Goal: Task Accomplishment & Management: Manage account settings

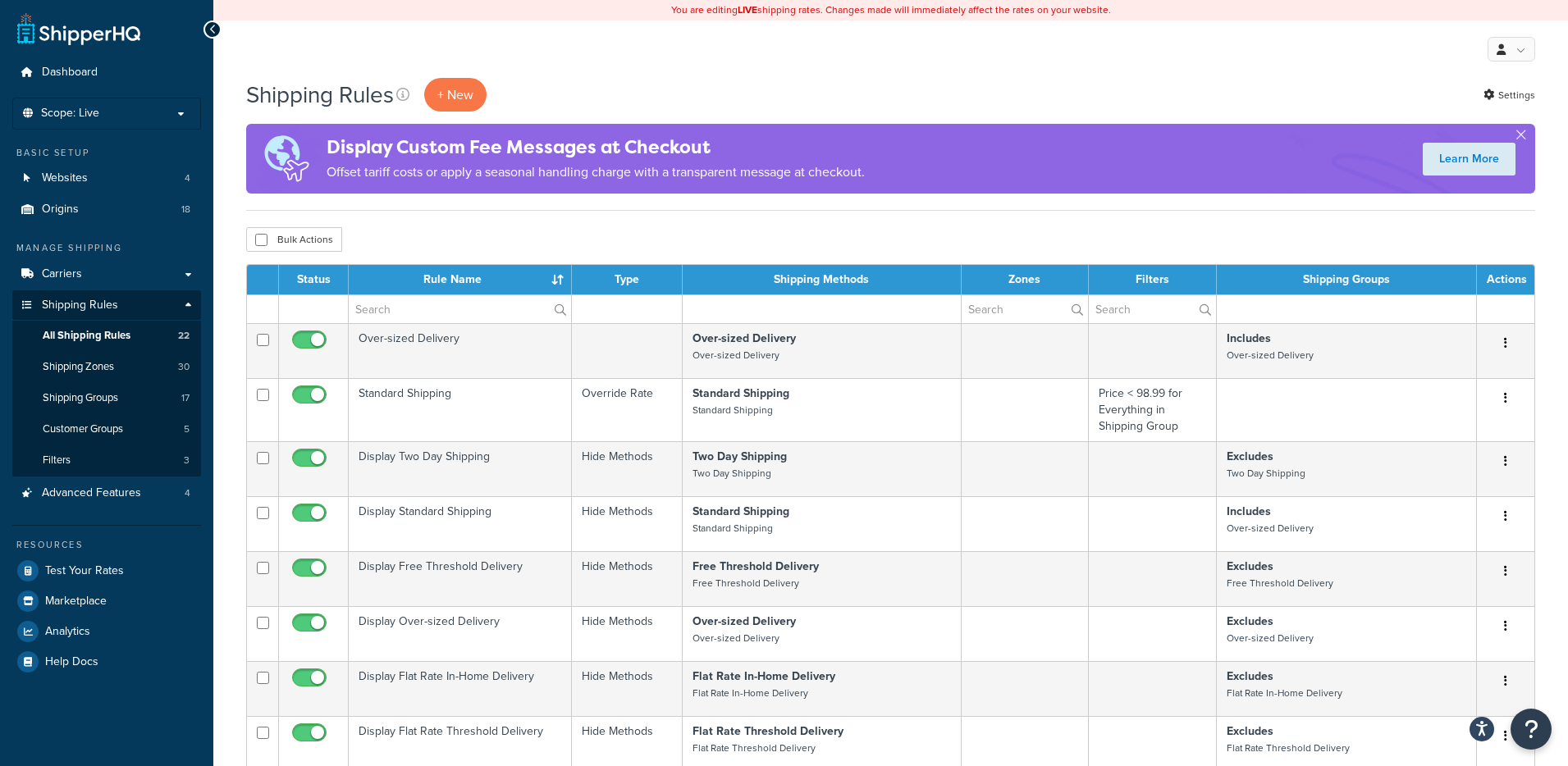
select select "100"
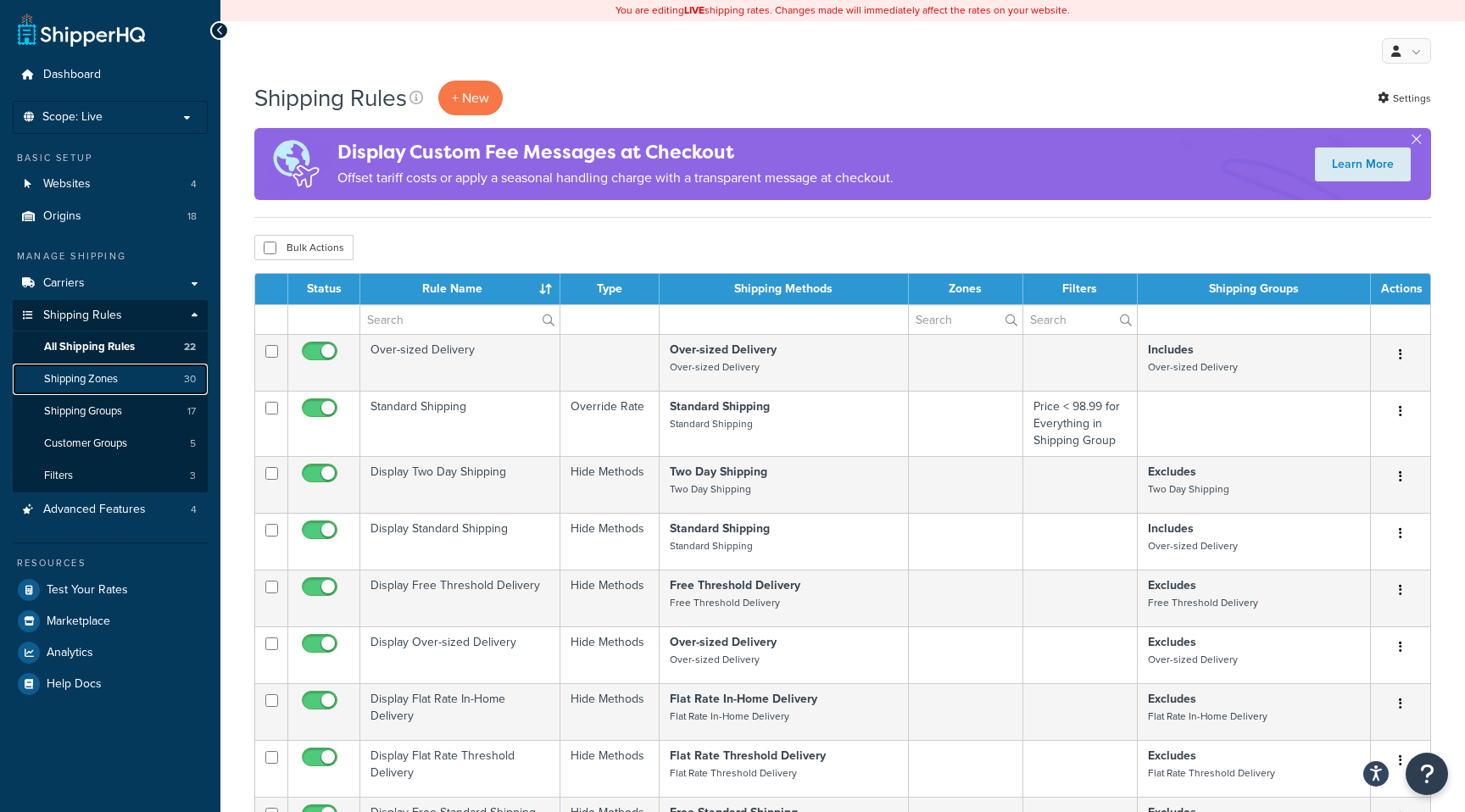
click at [104, 375] on span "Shipping Zones" at bounding box center [81, 379] width 74 height 14
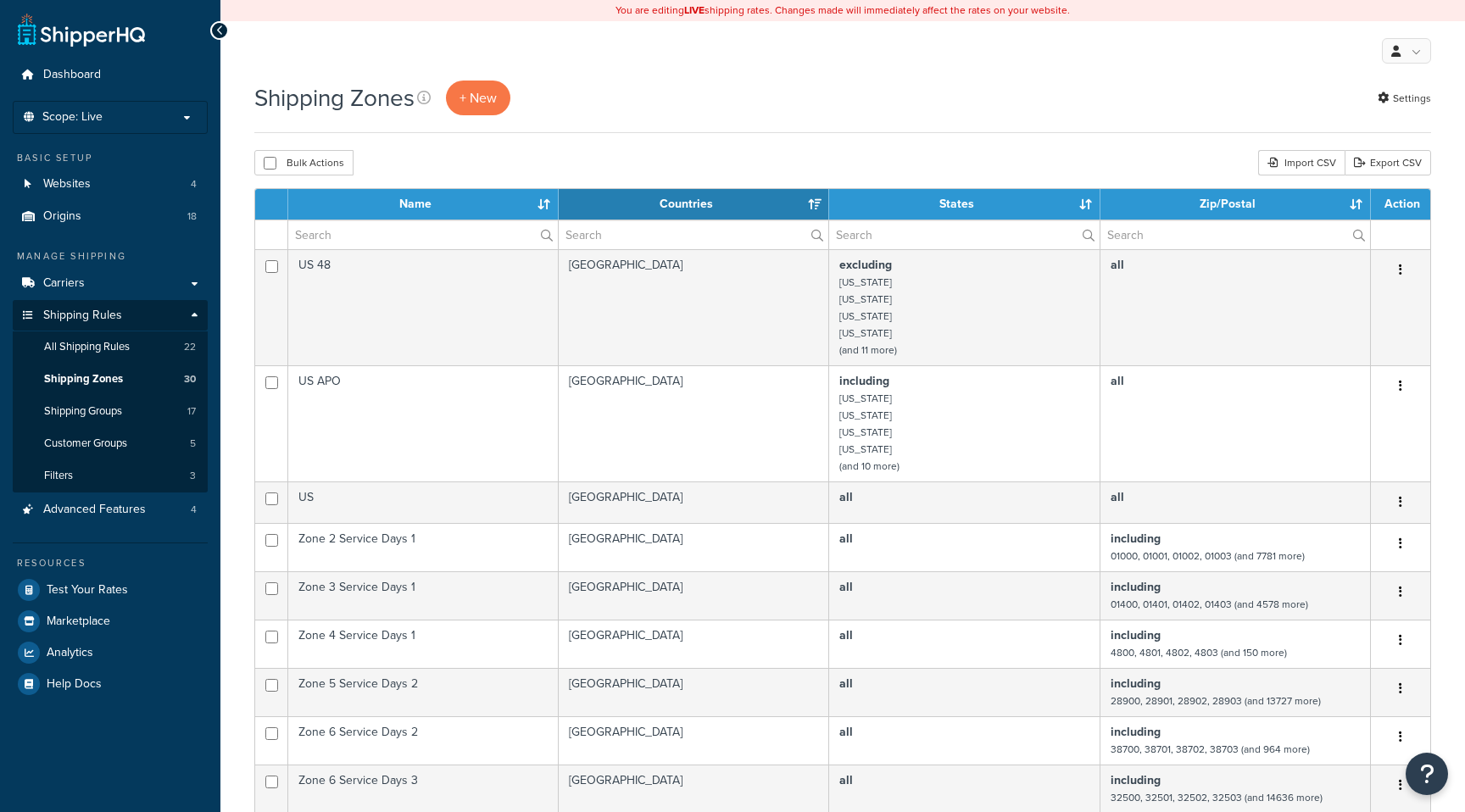
select select "15"
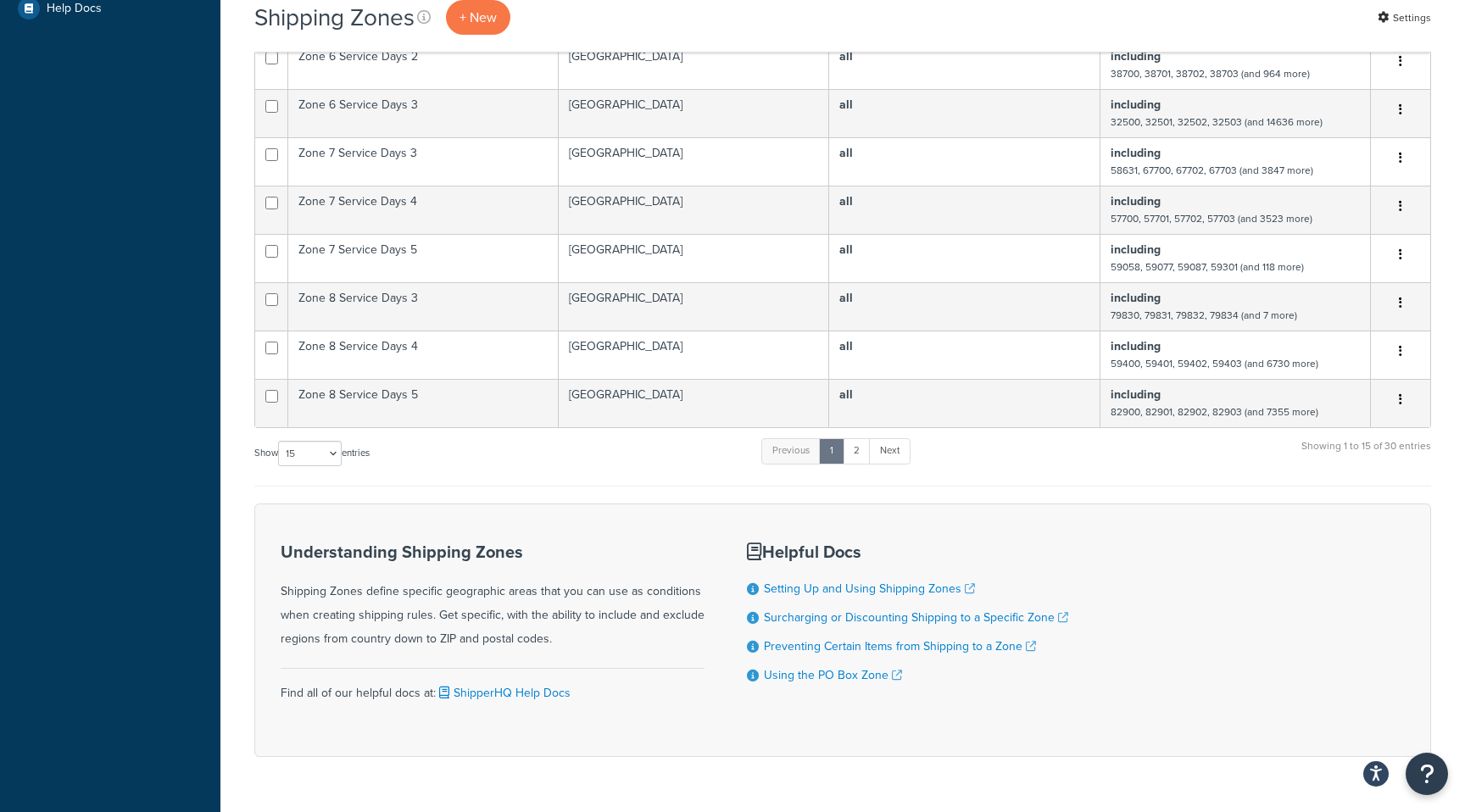
scroll to position [721, 0]
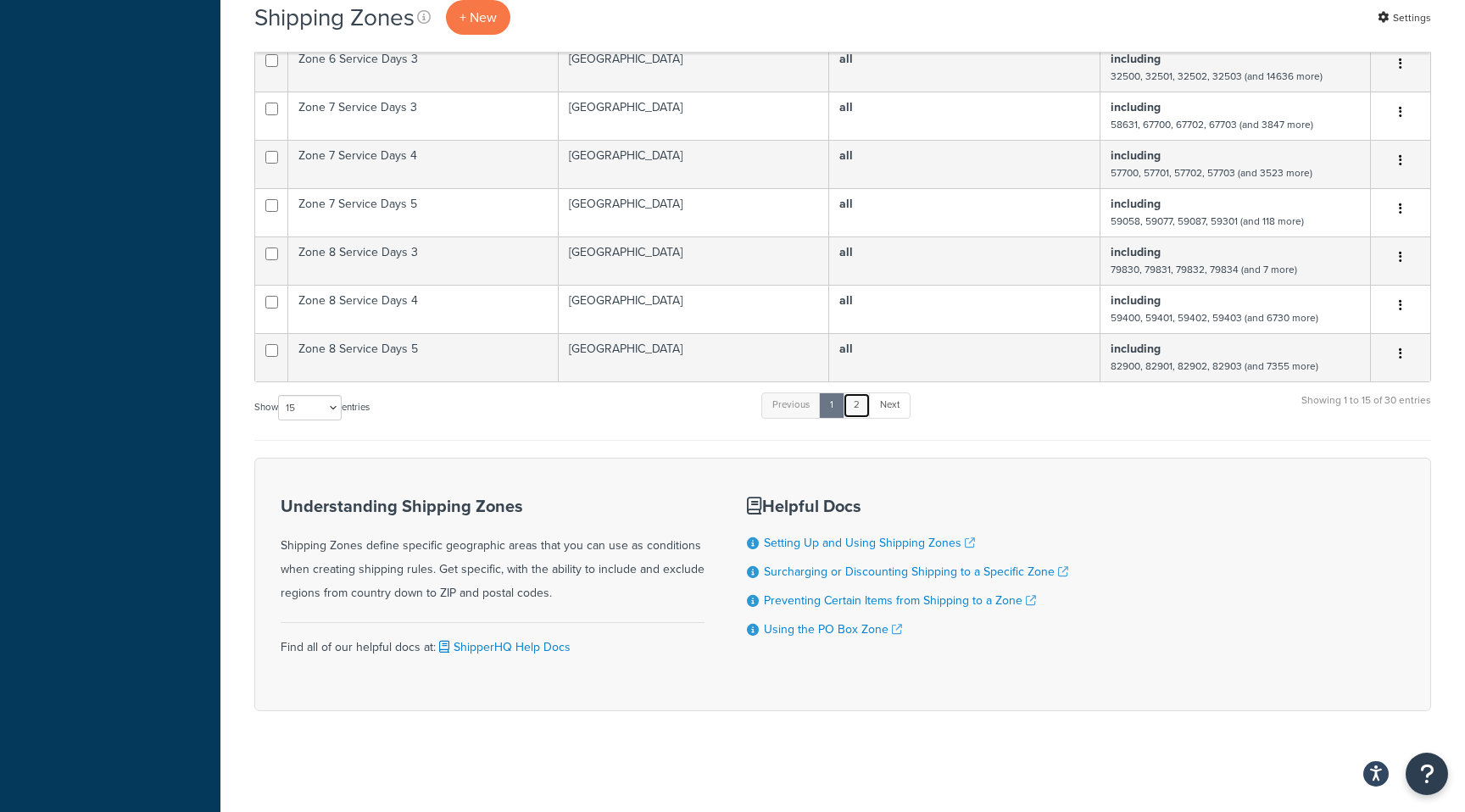
click at [865, 403] on link "2" at bounding box center [856, 404] width 28 height 25
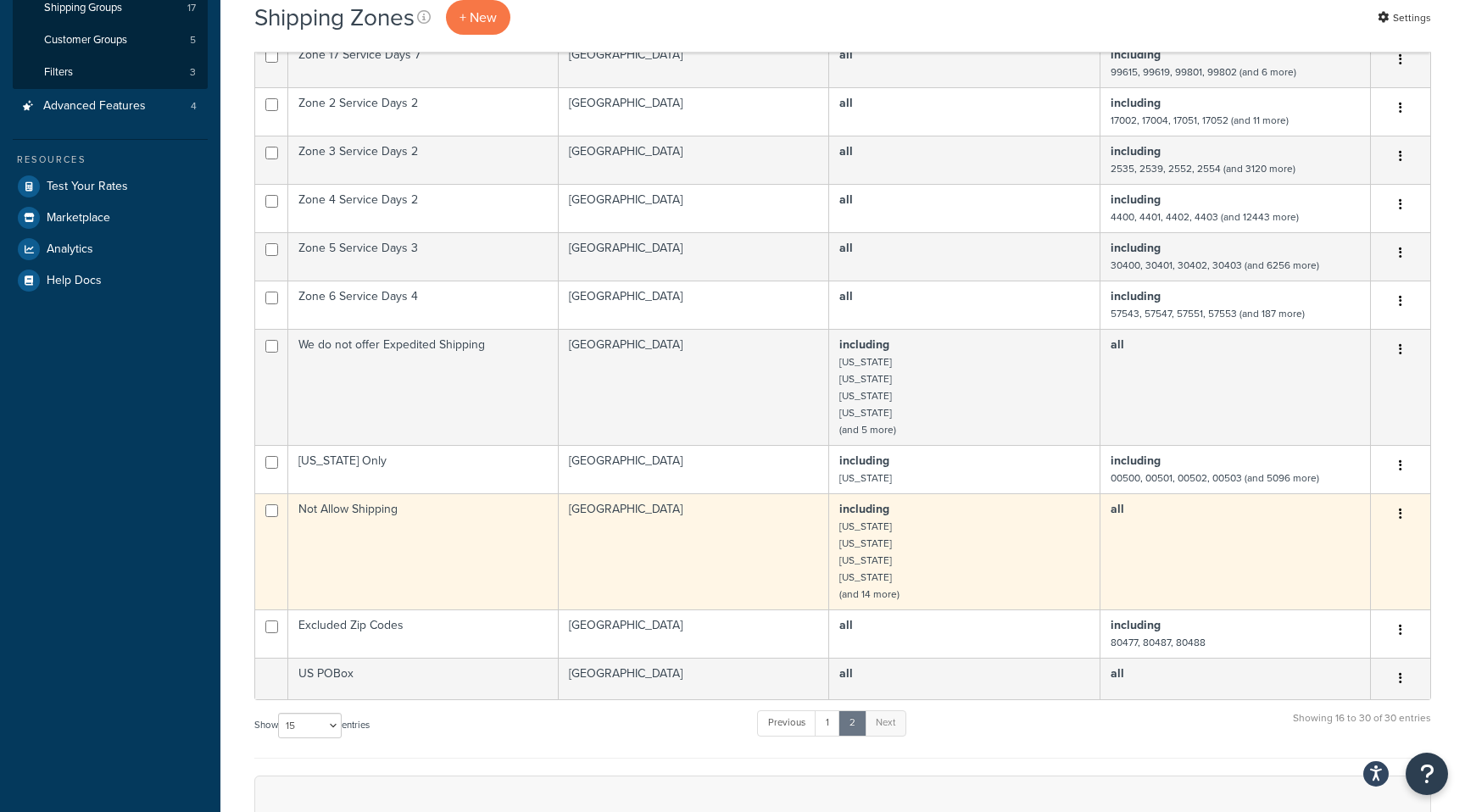
scroll to position [404, 0]
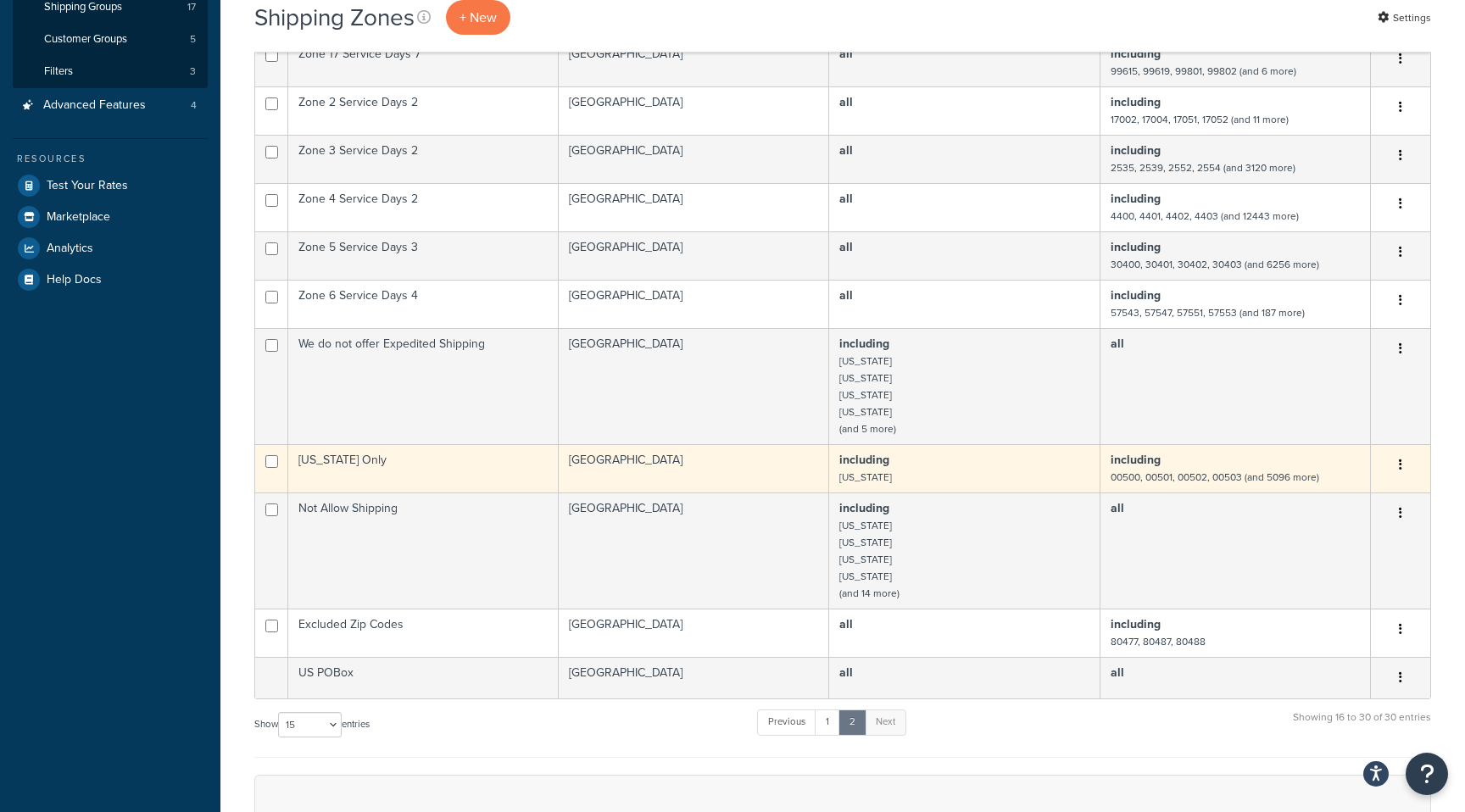
click at [1247, 468] on td "including 00500, 00501, 00502, 00503 (and 5096 more)" at bounding box center [1235, 469] width 270 height 49
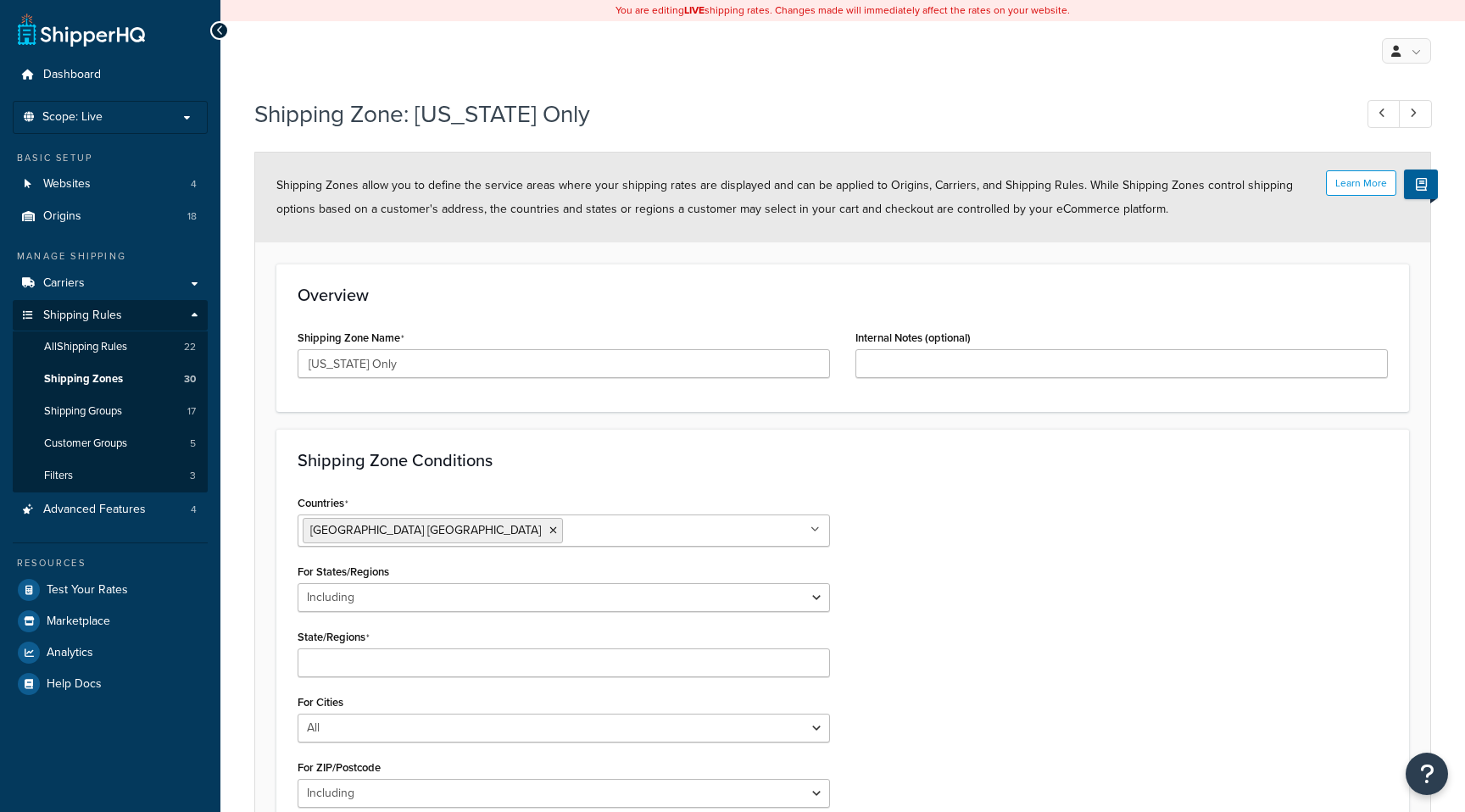
select select "including"
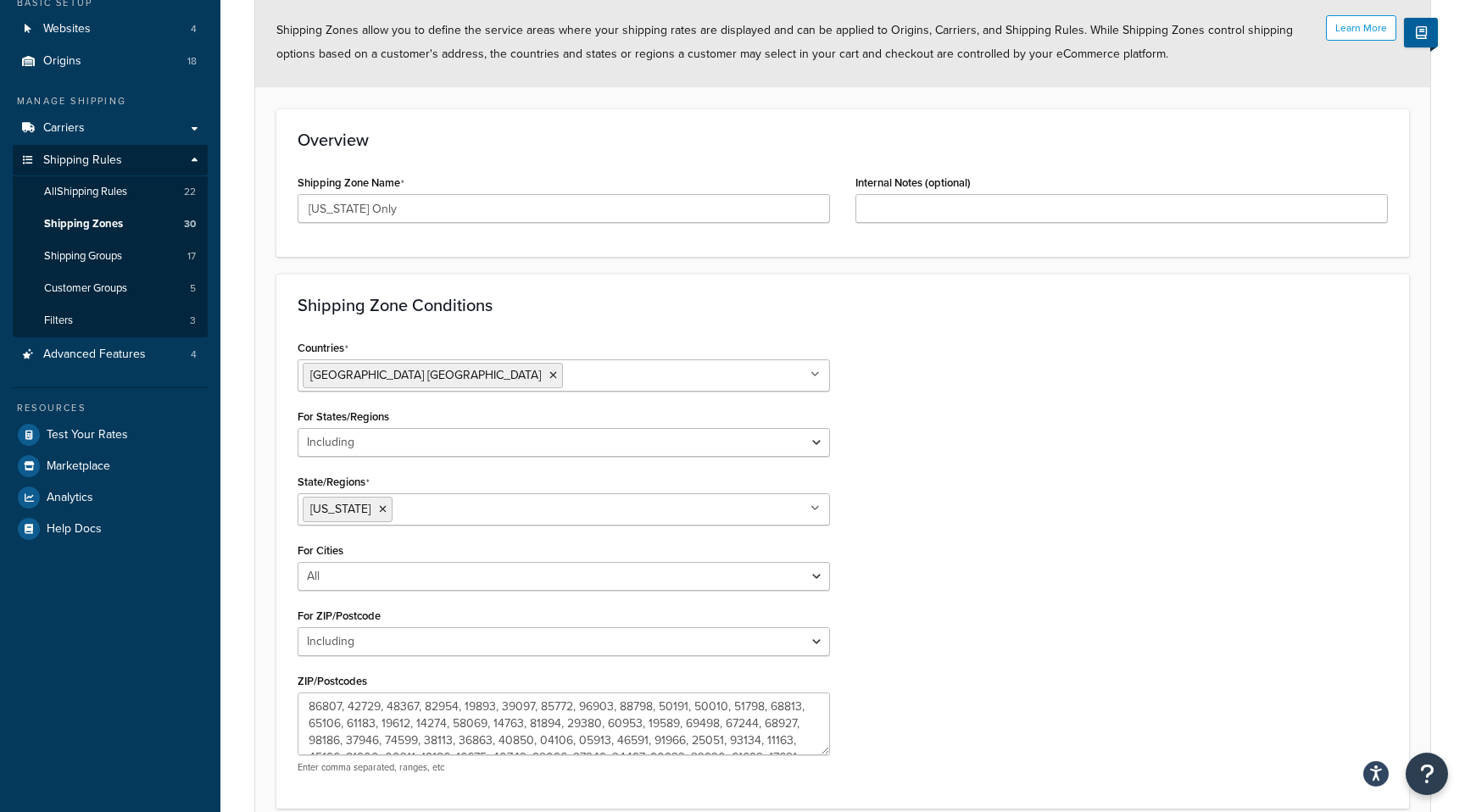
scroll to position [306, 0]
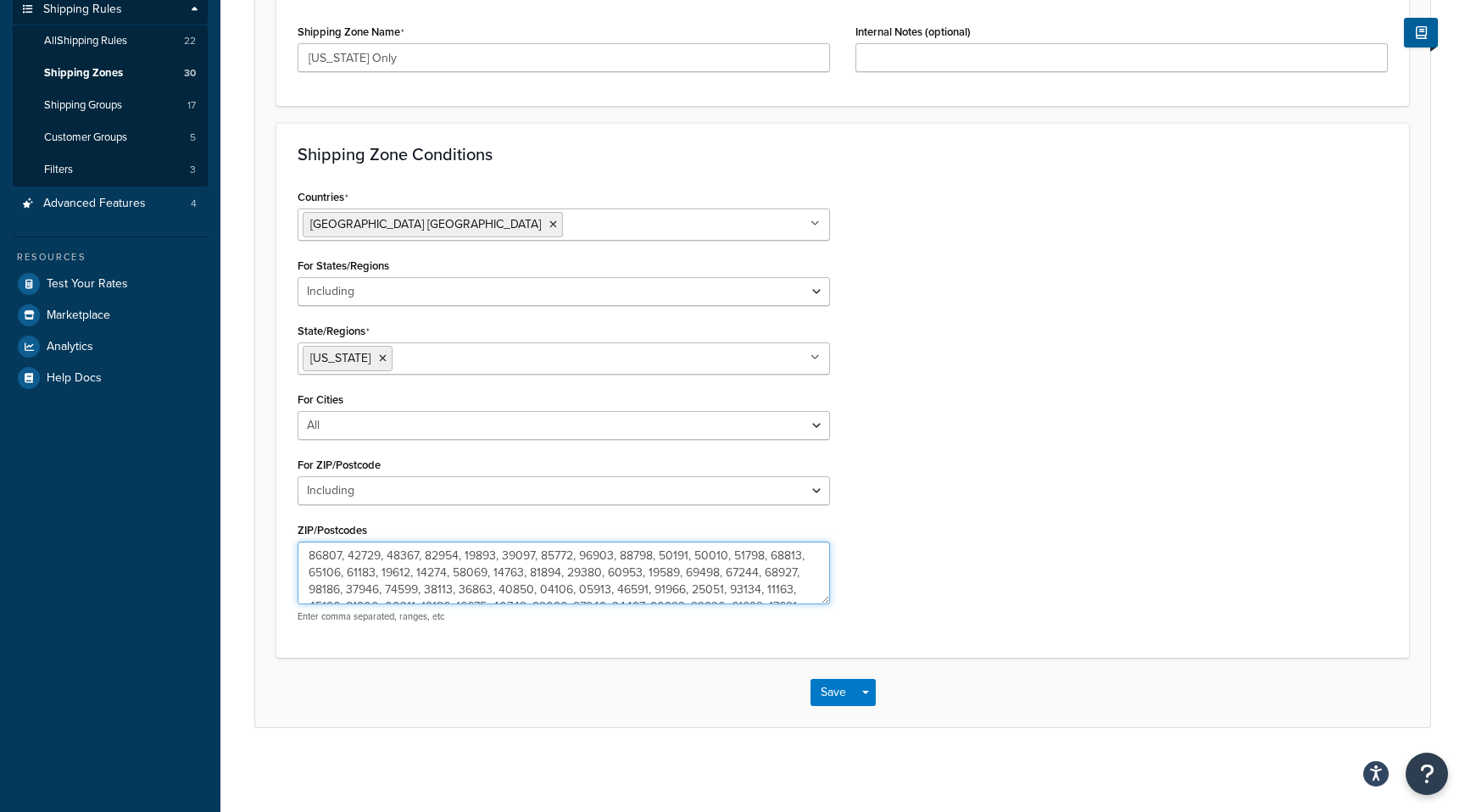
click at [742, 565] on textarea "ZIP/Postcodes" at bounding box center [564, 573] width 533 height 63
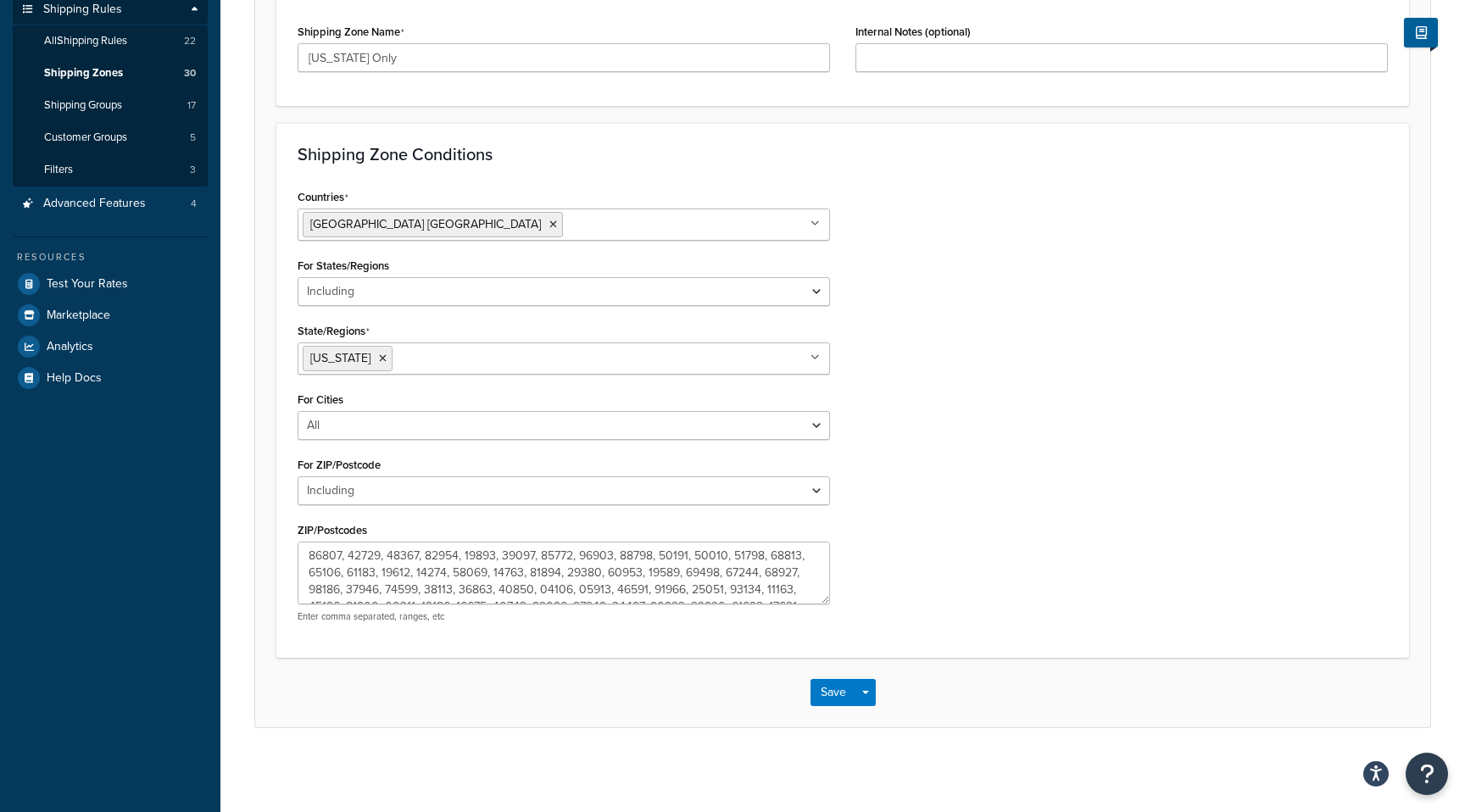
click at [261, 458] on form "Learn More Shipping Zones allow you to define the service areas where your ship…" at bounding box center [842, 286] width 1175 height 880
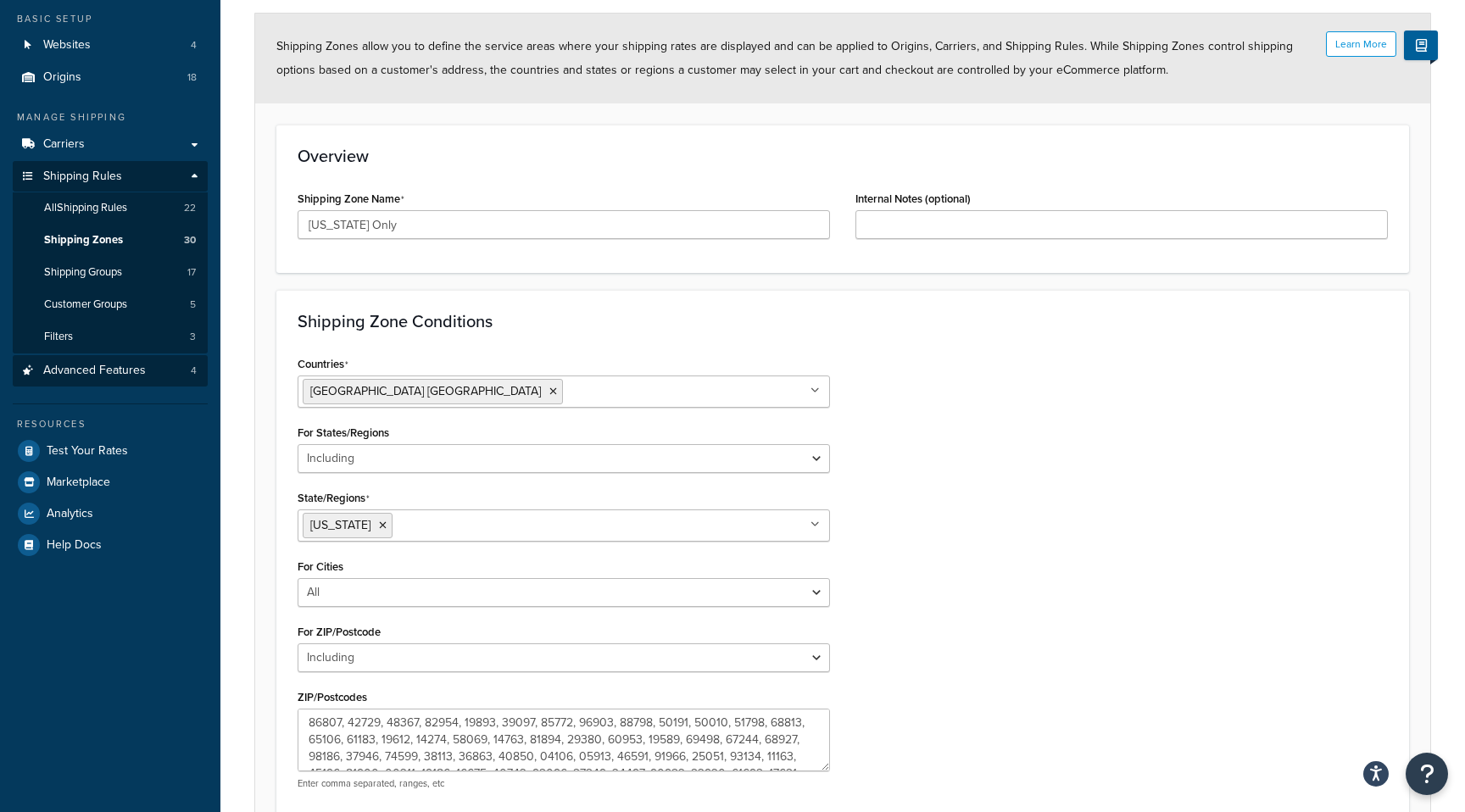
scroll to position [35, 0]
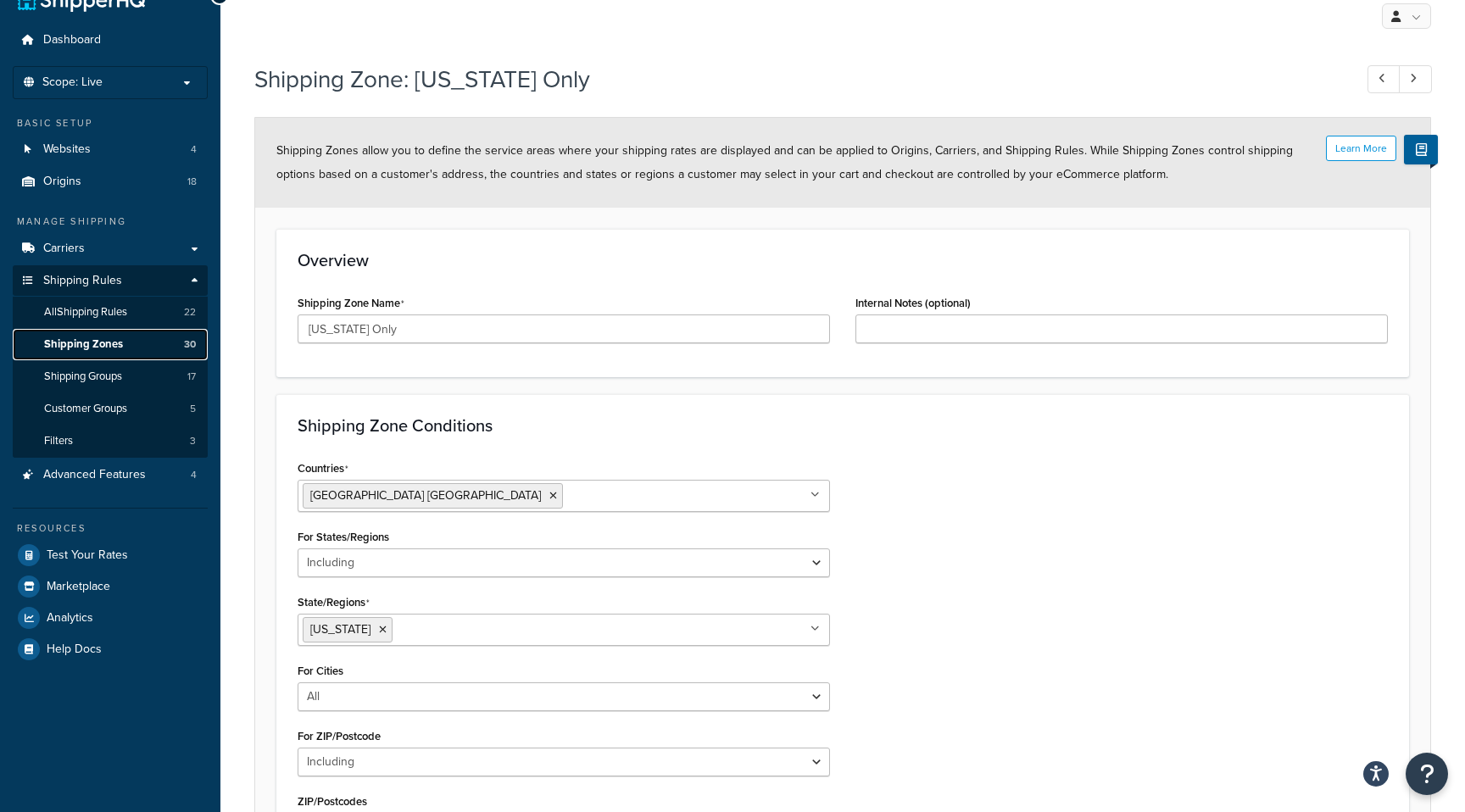
click at [102, 339] on span "Shipping Zones" at bounding box center [83, 344] width 79 height 14
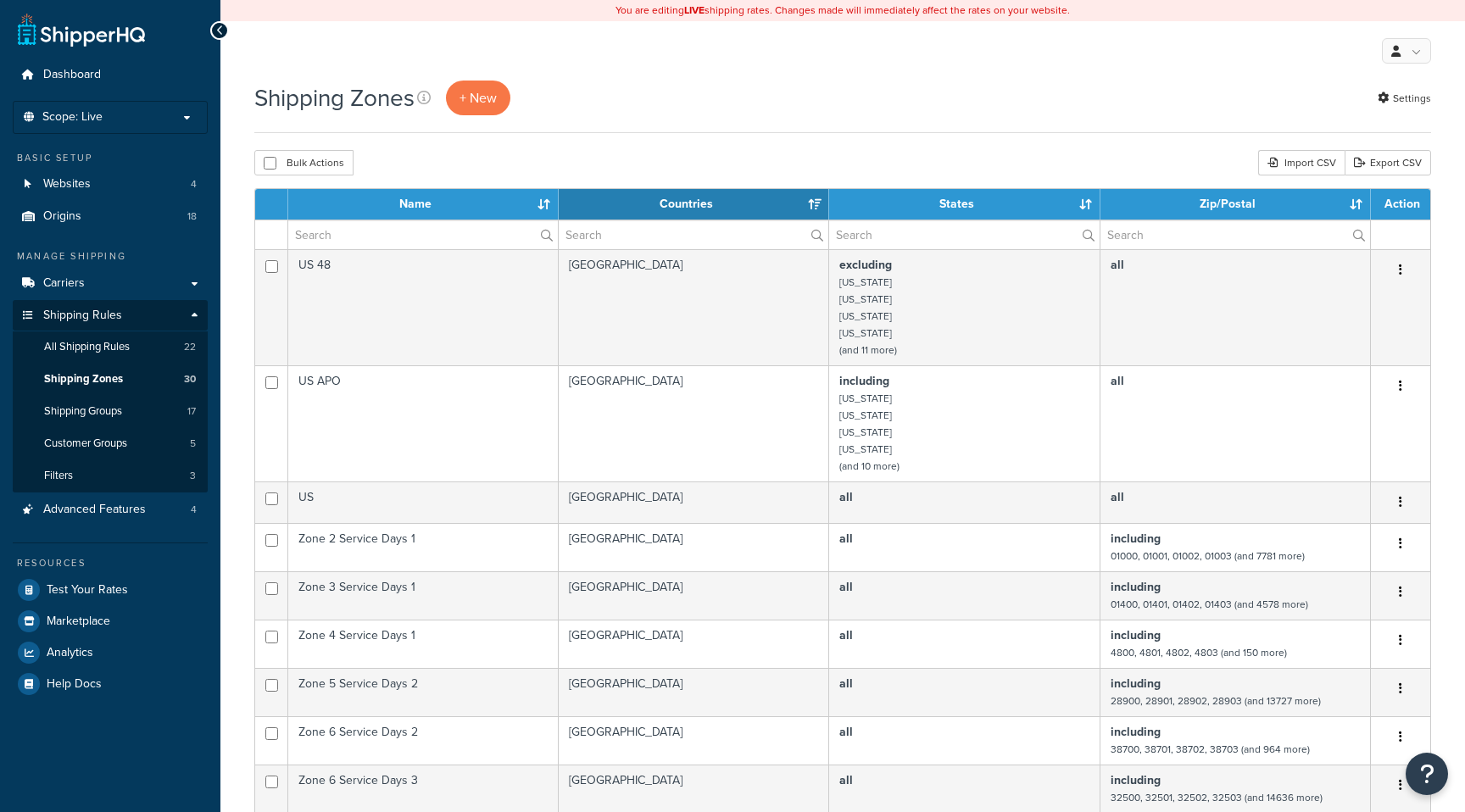
select select "15"
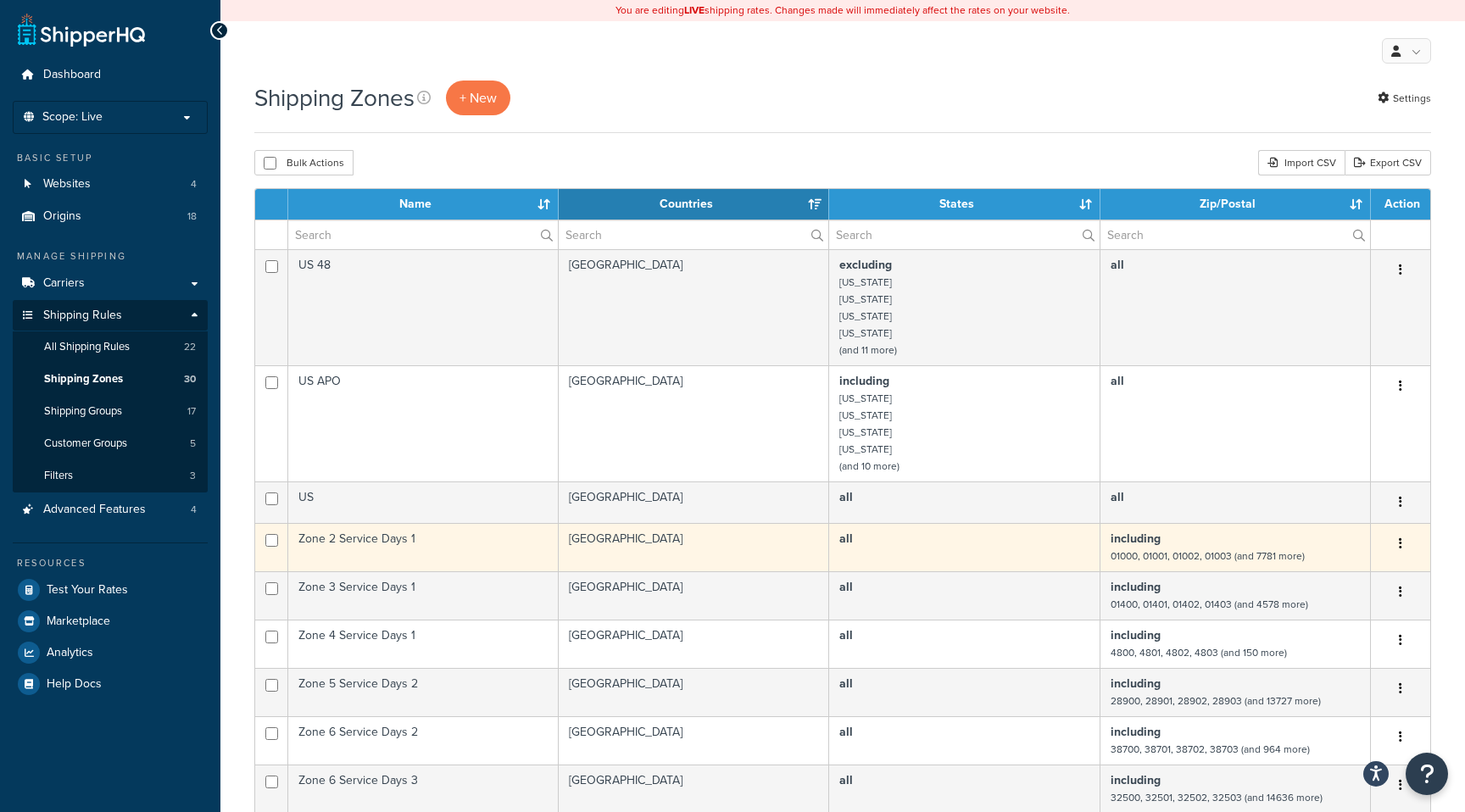
click at [1188, 541] on td "including 01000, 01001, 01002, 01003 (and 7781 more)" at bounding box center [1235, 548] width 270 height 49
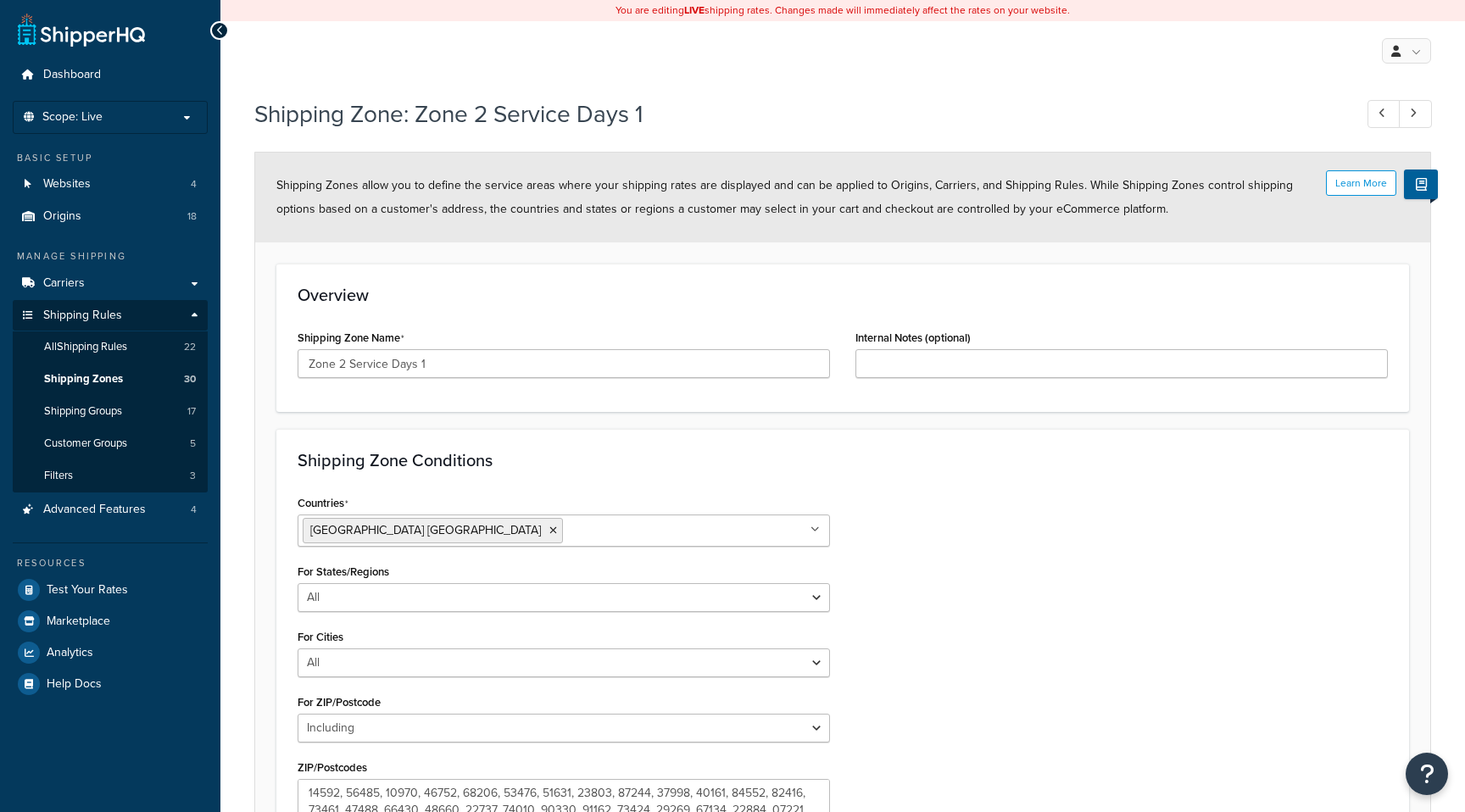
select select "including"
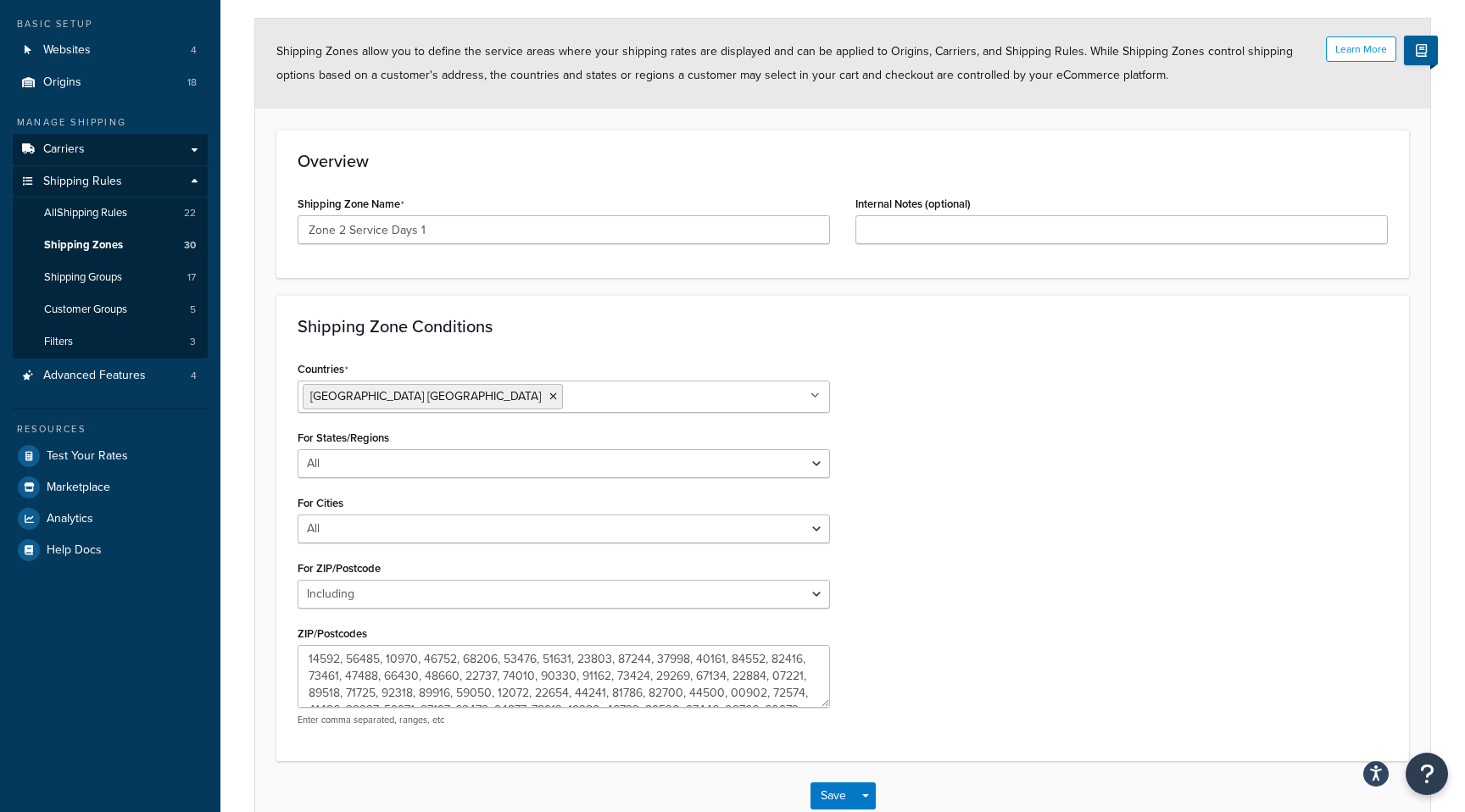
scroll to position [237, 0]
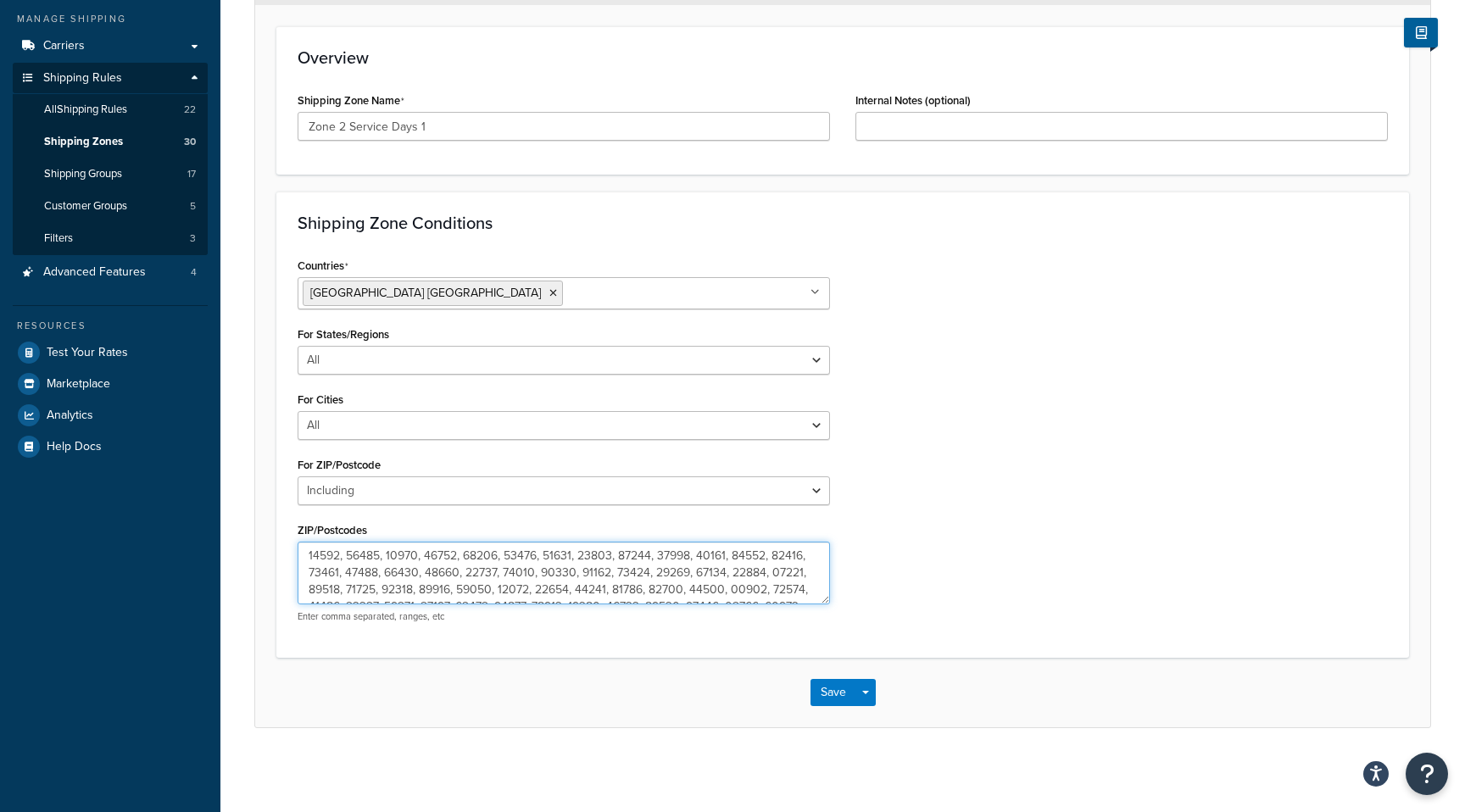
click at [585, 560] on textarea "ZIP/Postcodes" at bounding box center [564, 573] width 533 height 63
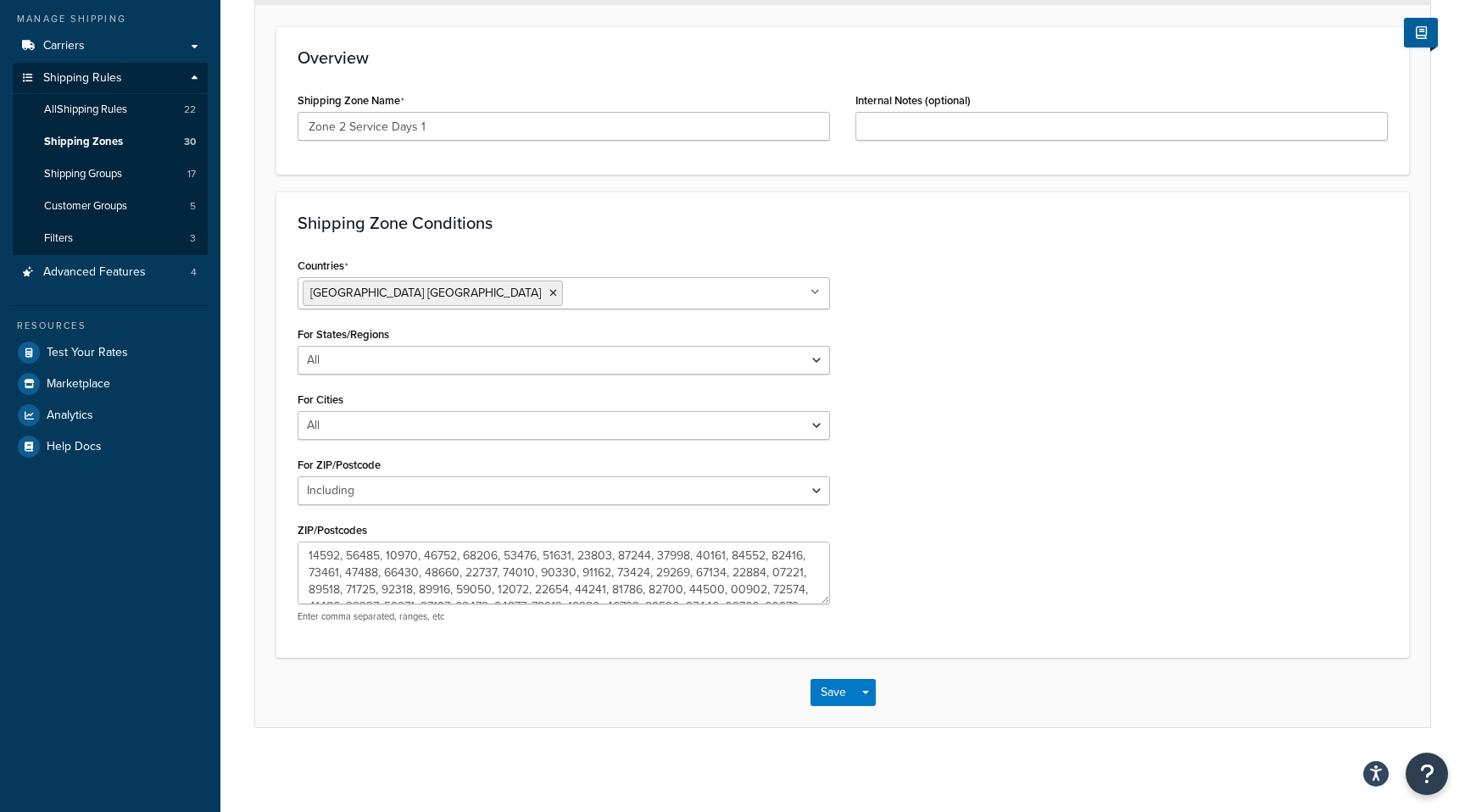
click at [1000, 404] on div "Countries United States USA All Countries ALL Afghanistan AFG Albania ALB Alger…" at bounding box center [842, 444] width 1115 height 383
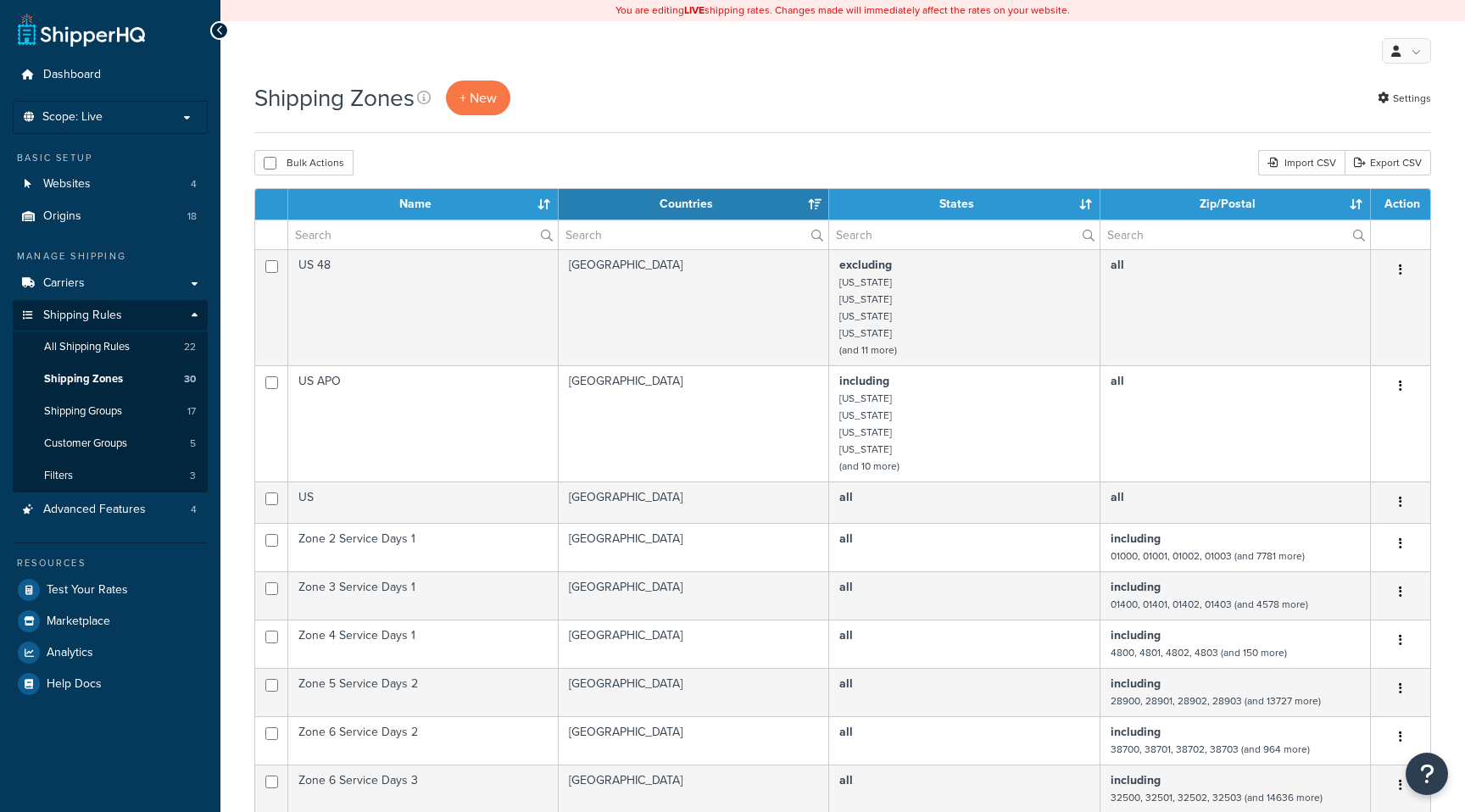
select select "15"
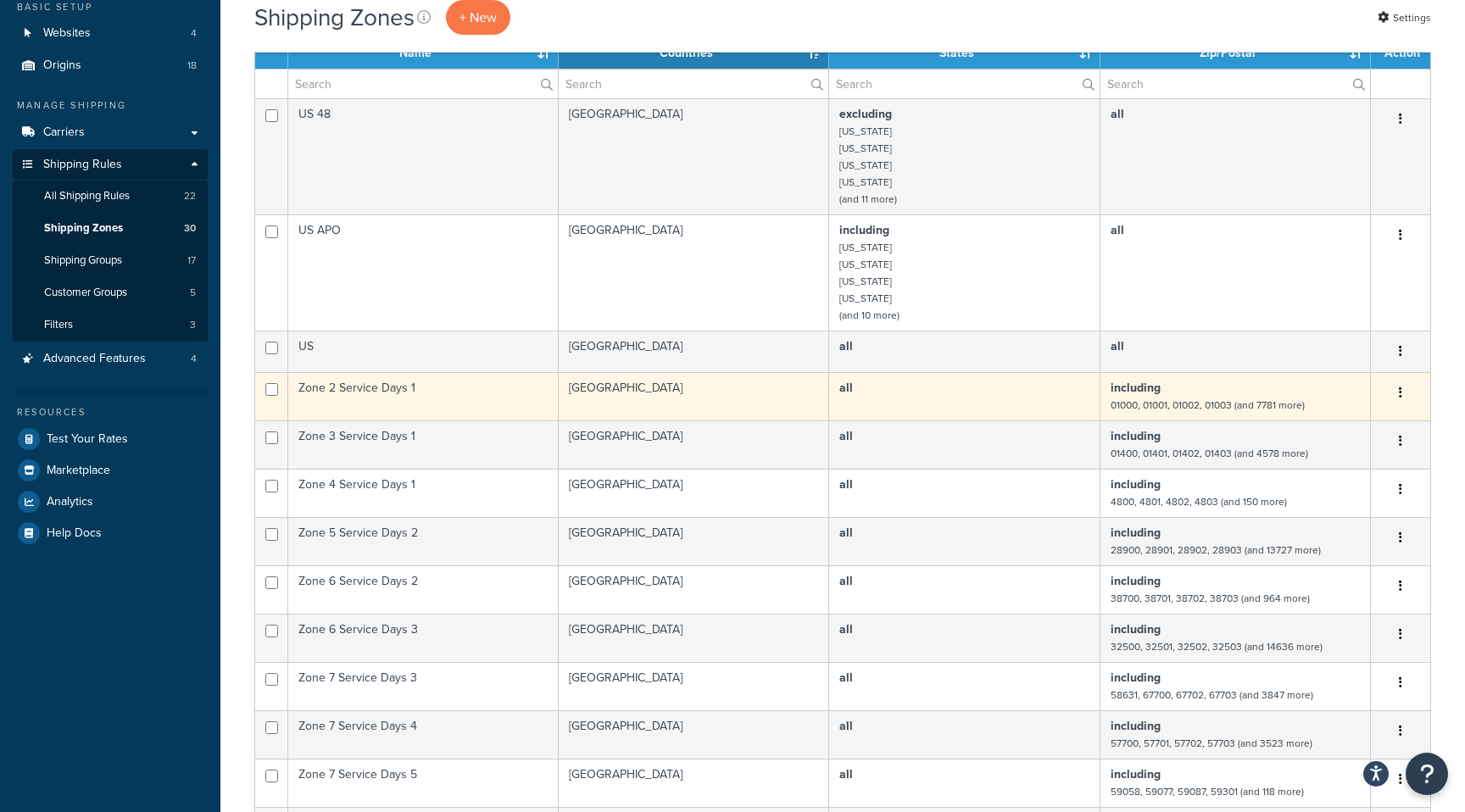
scroll to position [158, 0]
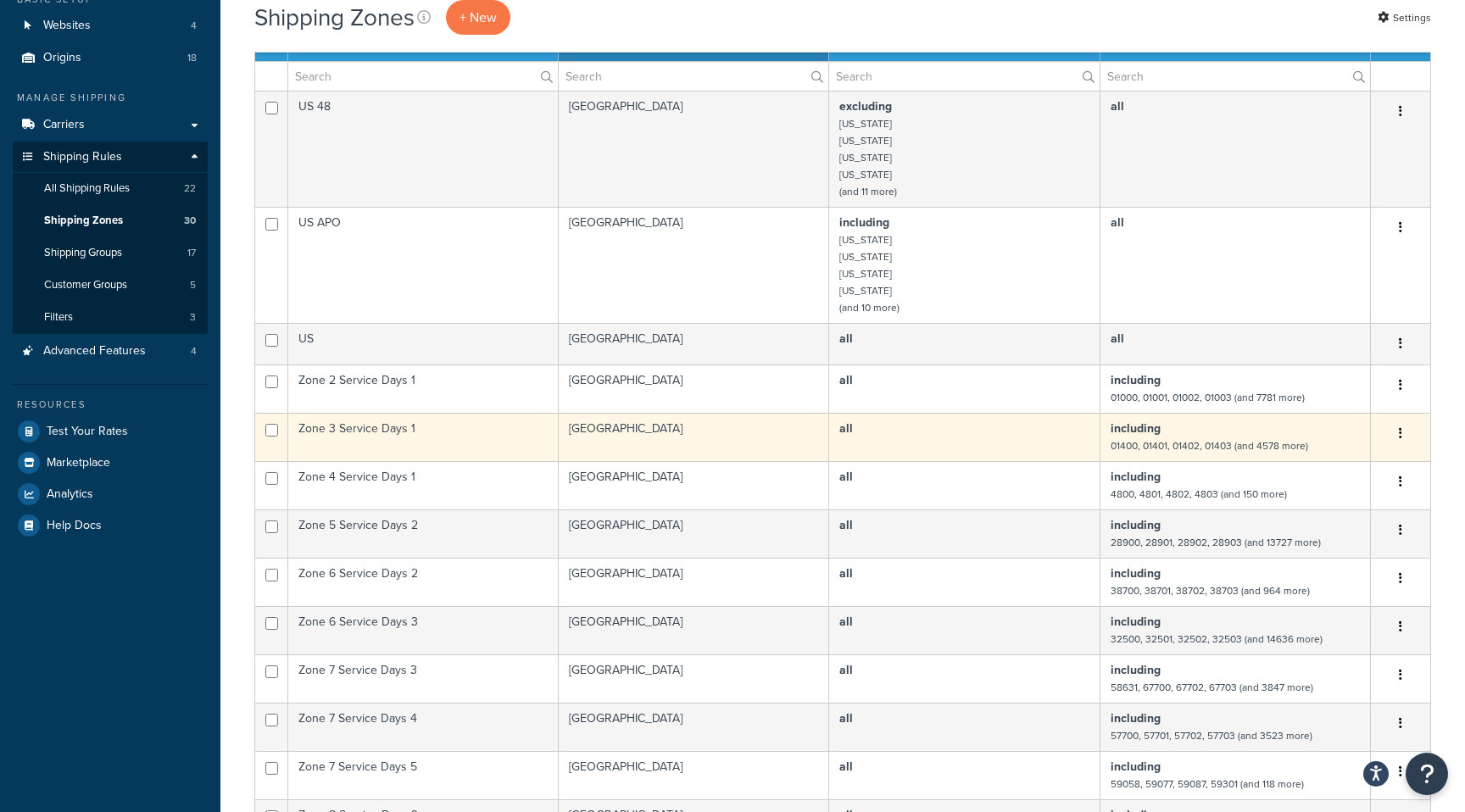
click at [1183, 448] on small "01400, 01401, 01402, 01403 (and 4578 more)" at bounding box center [1209, 445] width 198 height 15
click at [1212, 439] on small "01400, 01401, 01402, 01403 (and 4578 more)" at bounding box center [1209, 445] width 198 height 15
click at [1220, 439] on small "01400, 01401, 01402, 01403 (and 4578 more)" at bounding box center [1209, 445] width 198 height 15
click at [1391, 438] on button "button" at bounding box center [1399, 433] width 23 height 27
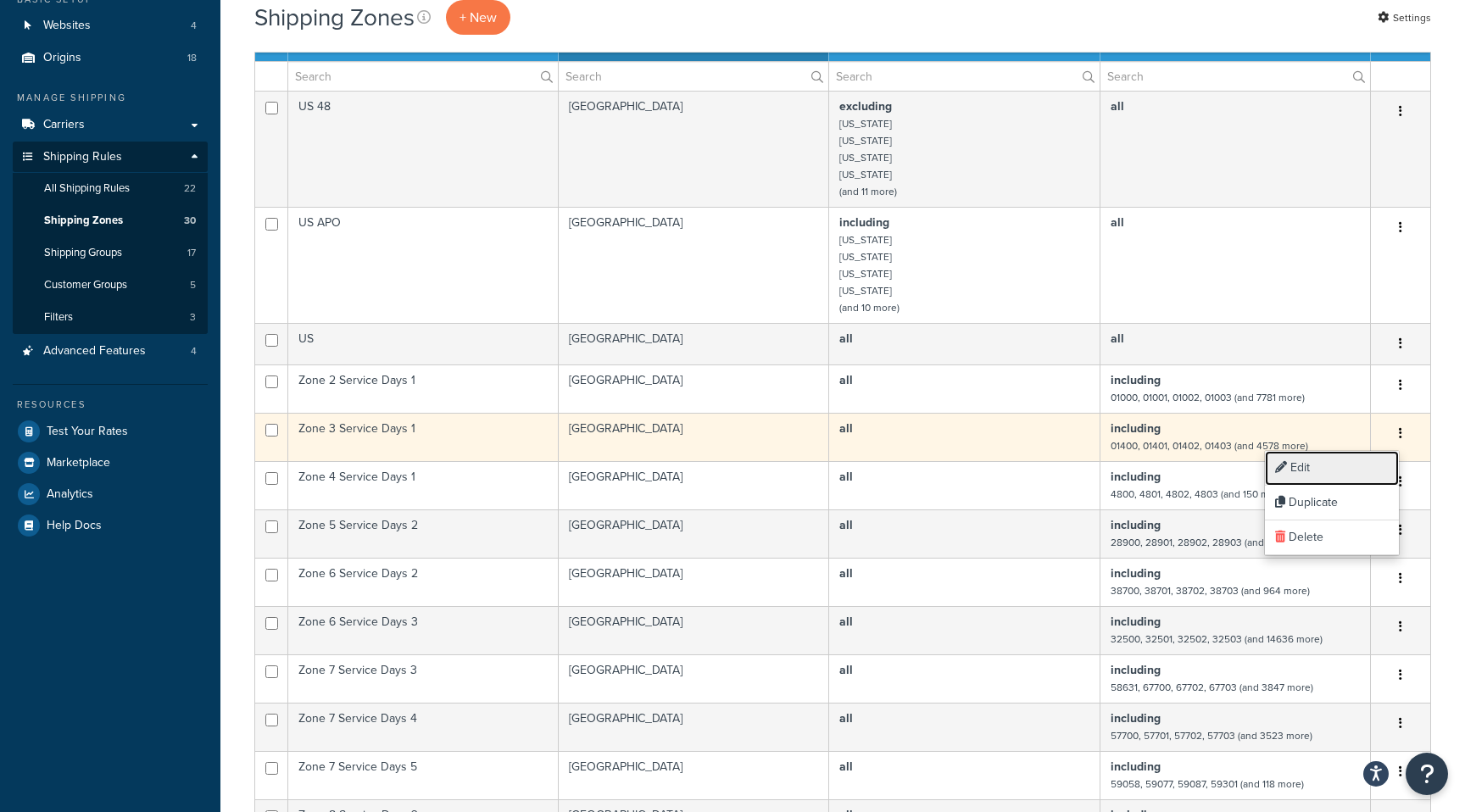
click at [1334, 457] on link "Edit" at bounding box center [1331, 468] width 134 height 35
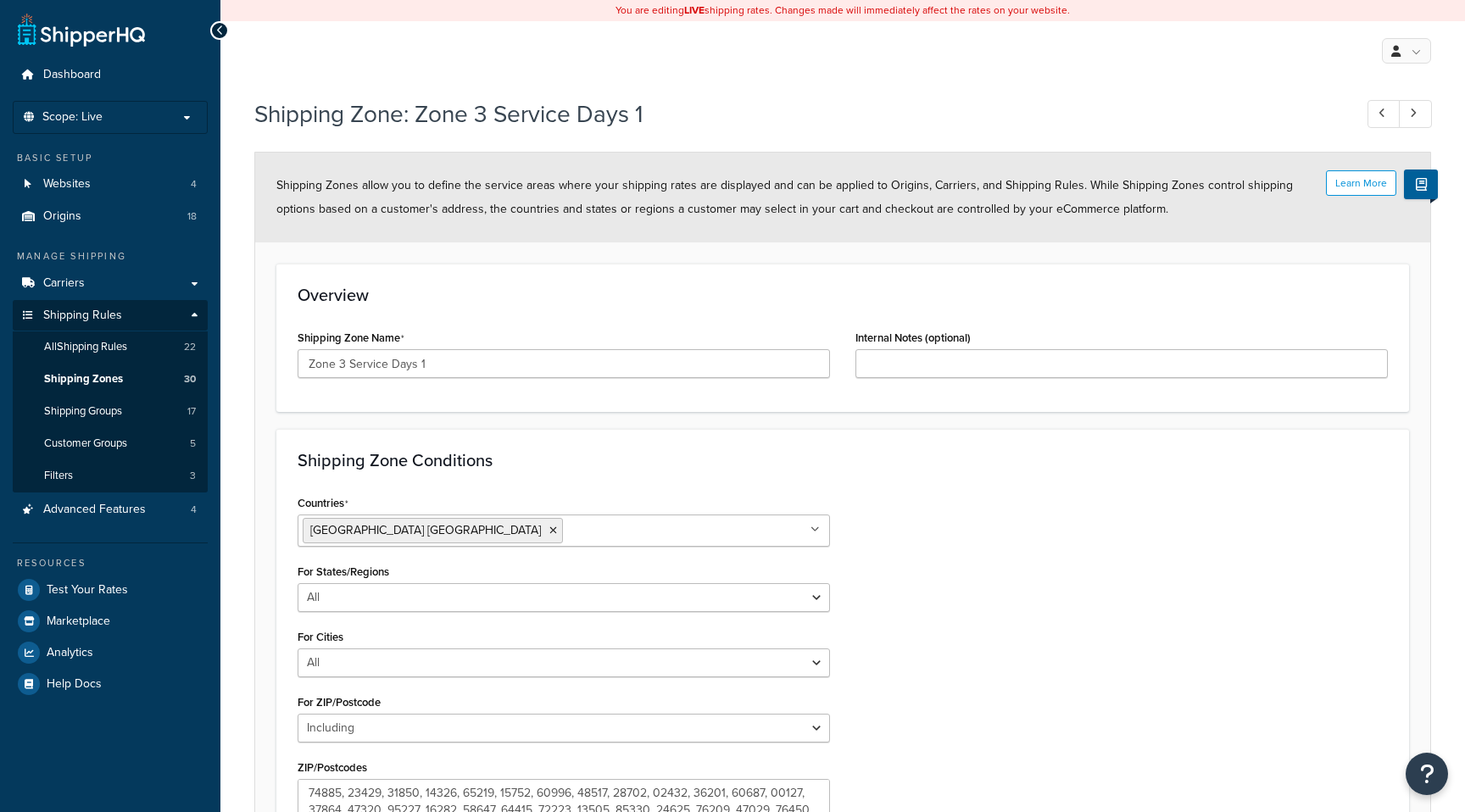
select select "including"
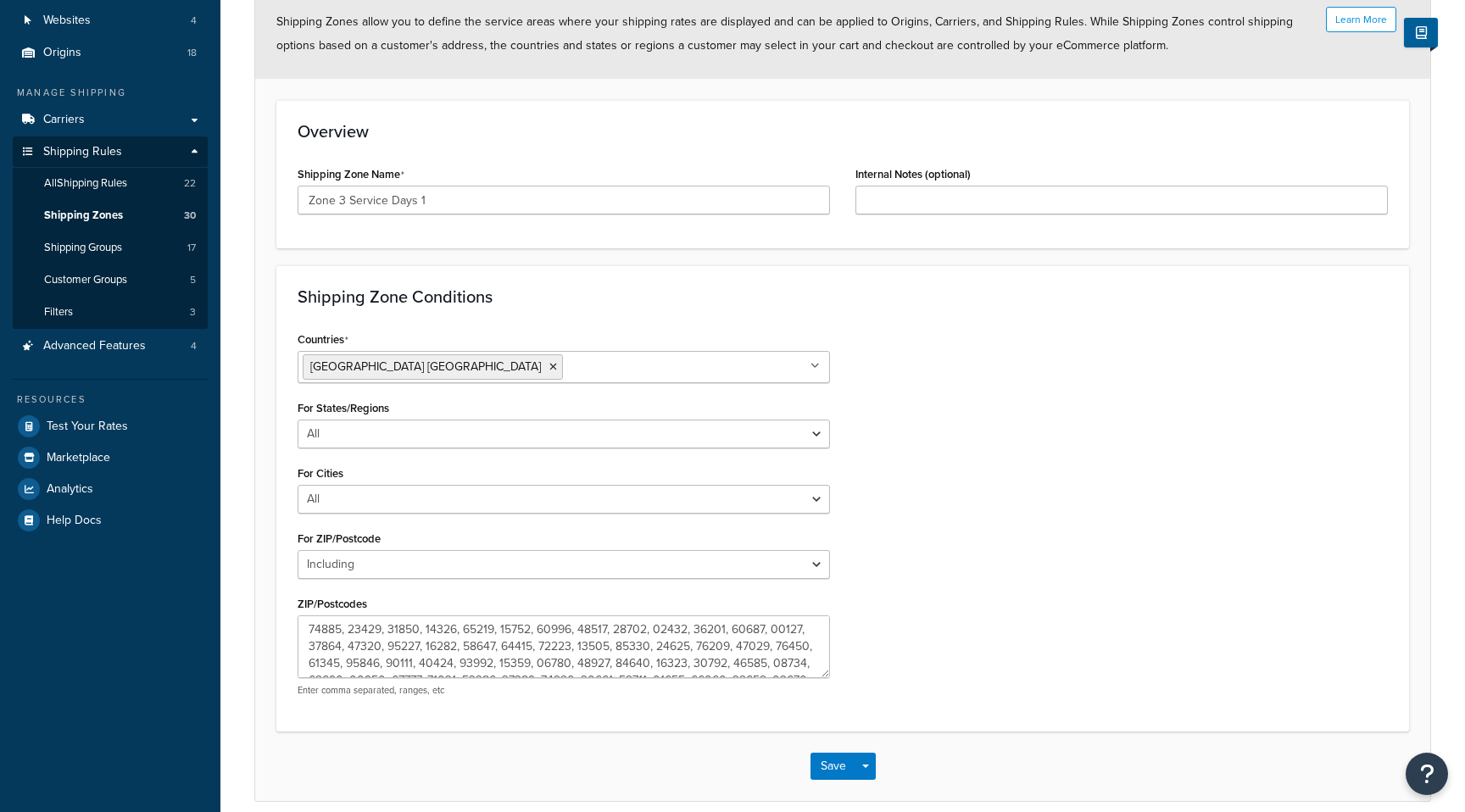
scroll to position [237, 0]
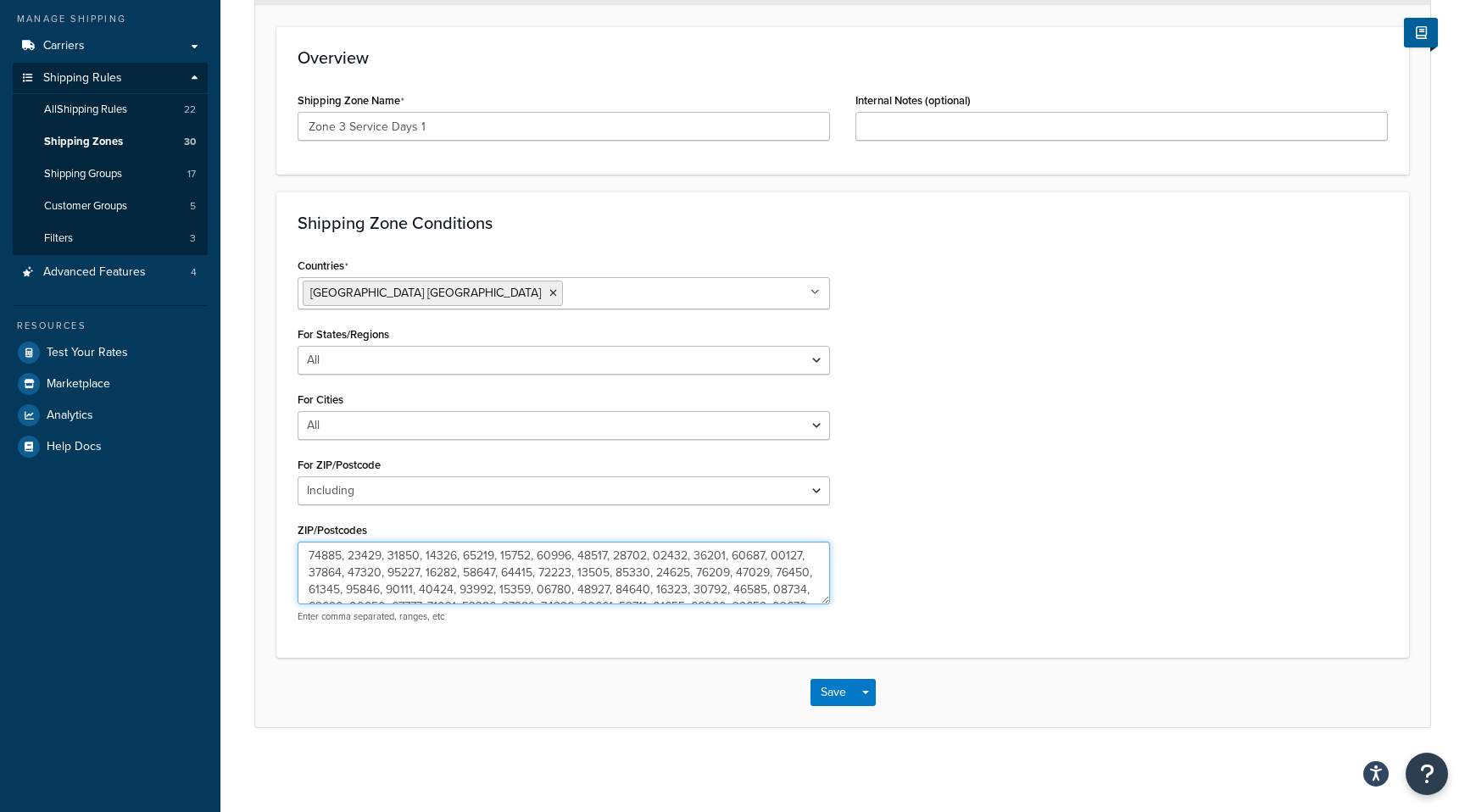
click at [624, 586] on textarea "ZIP/Postcodes" at bounding box center [564, 573] width 533 height 63
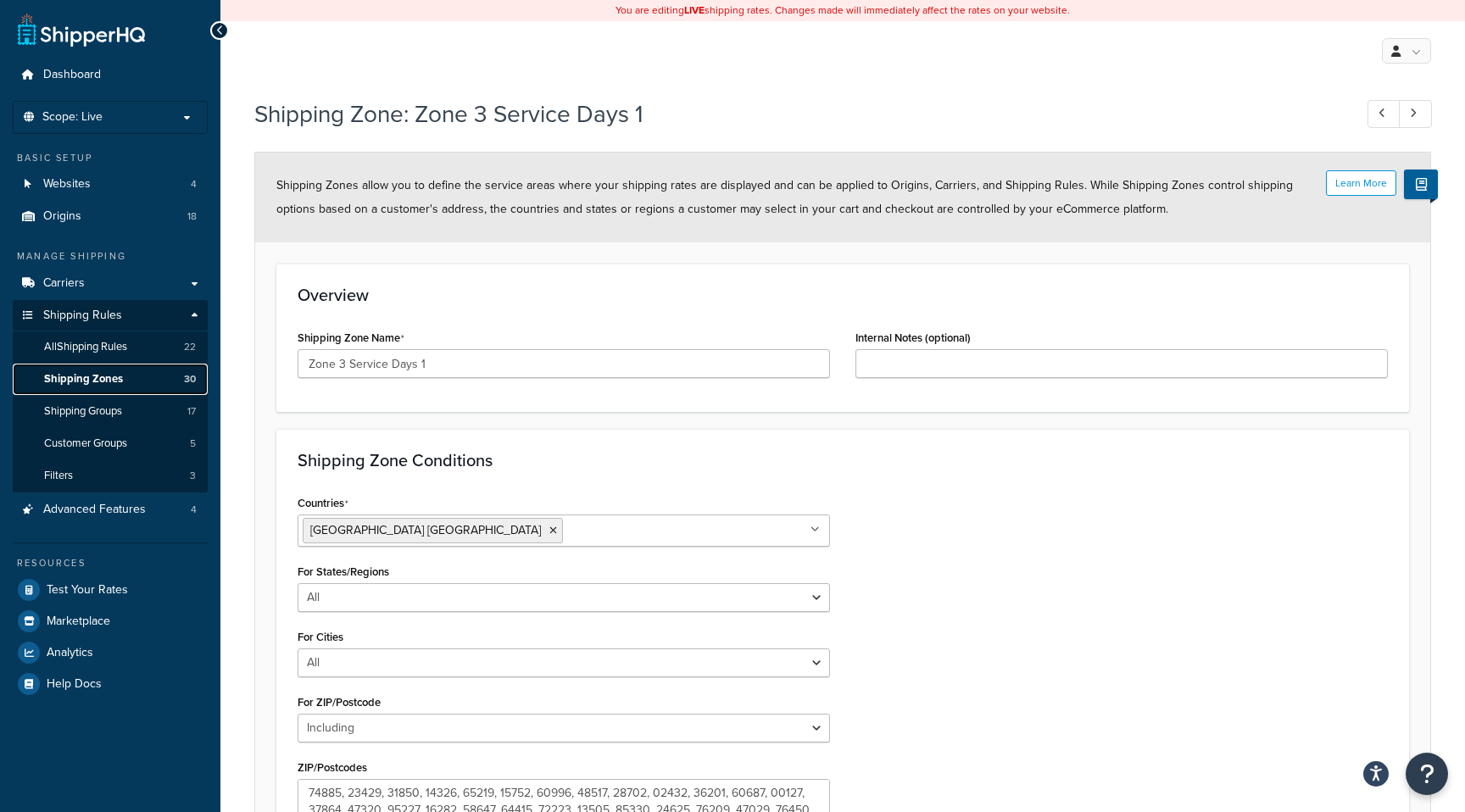
click at [101, 379] on span "Shipping Zones" at bounding box center [83, 379] width 79 height 14
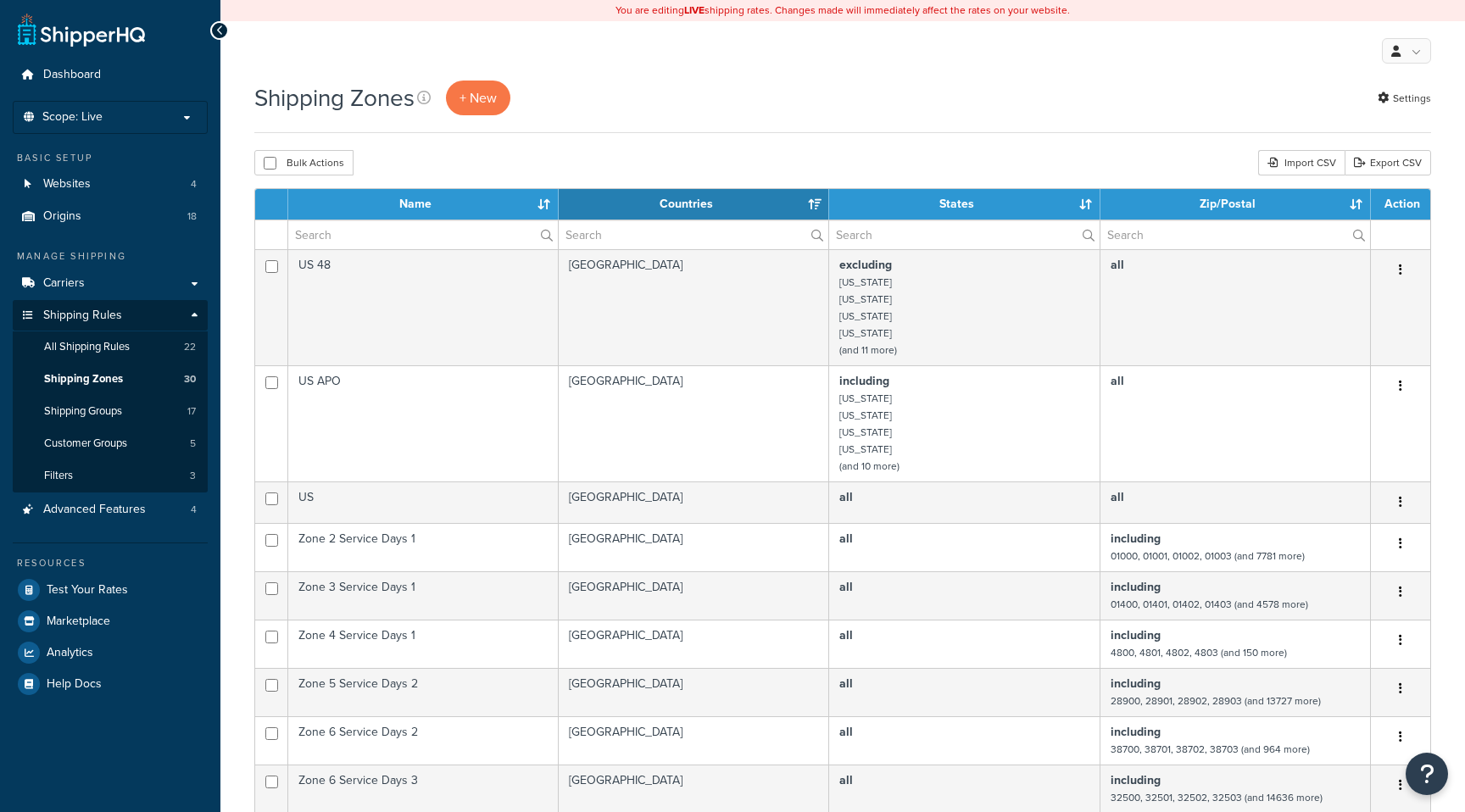
select select "15"
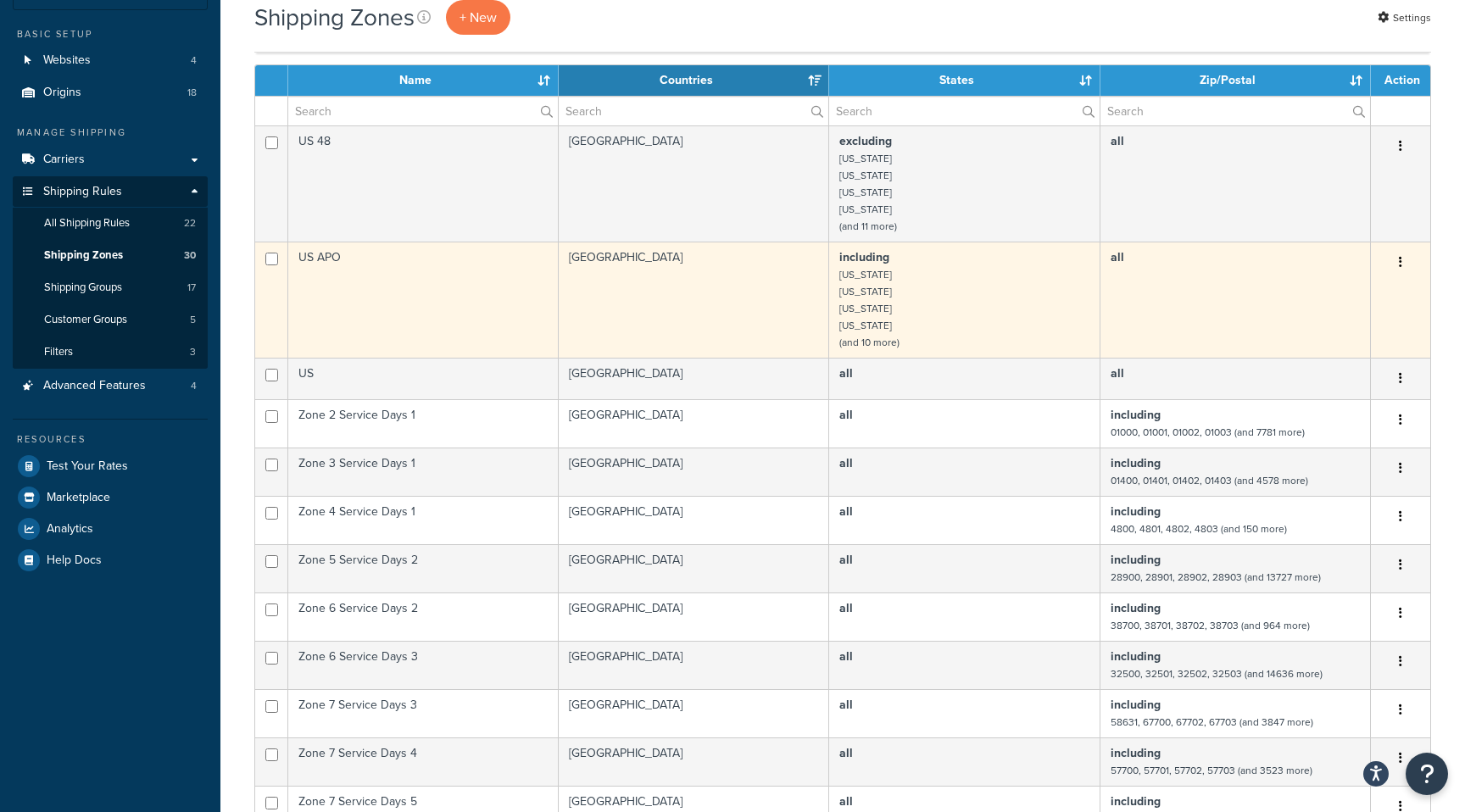
scroll to position [162, 0]
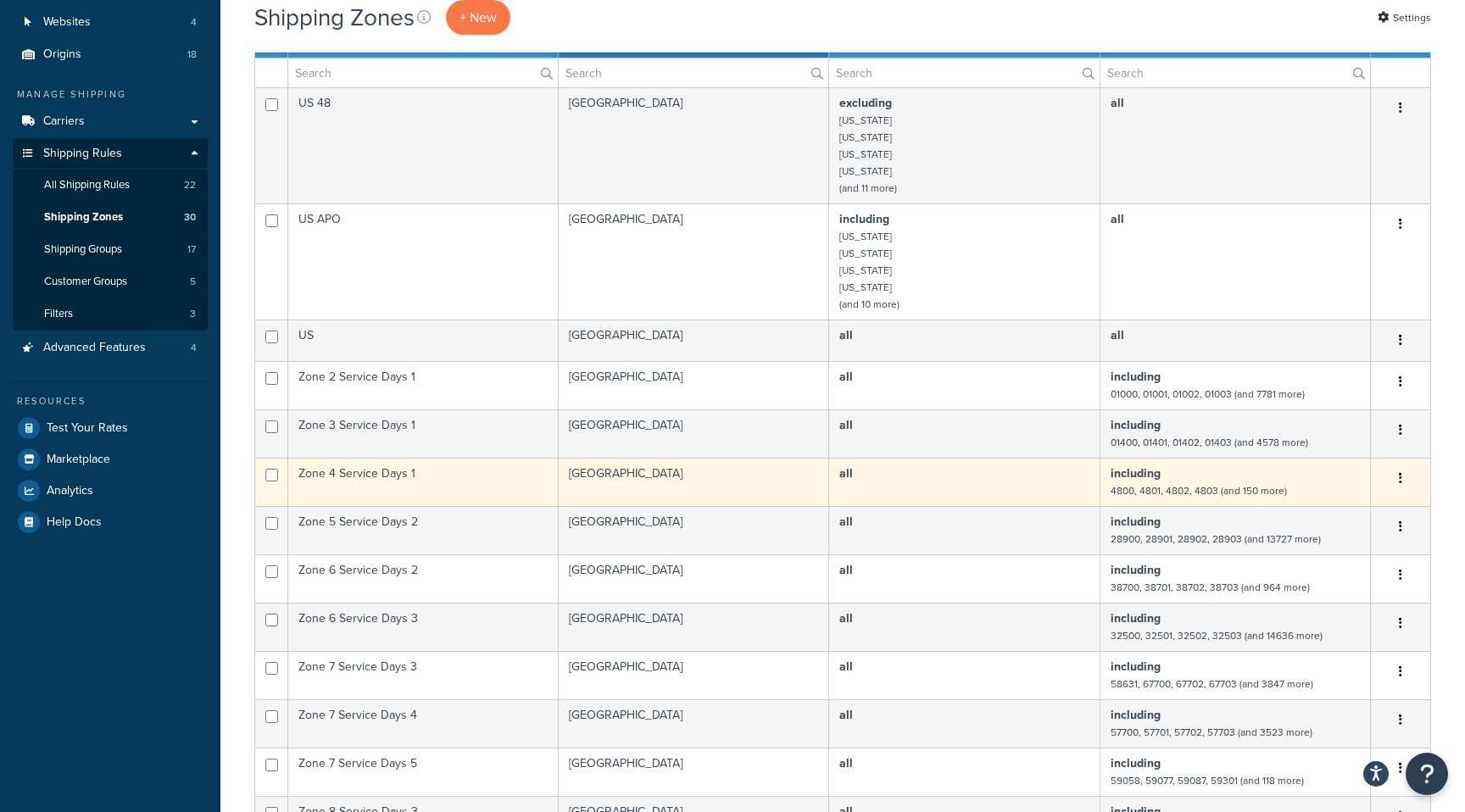
click at [1221, 483] on td "including 4800, 4801, 4802, 4803 (and 150 more)" at bounding box center [1235, 482] width 270 height 49
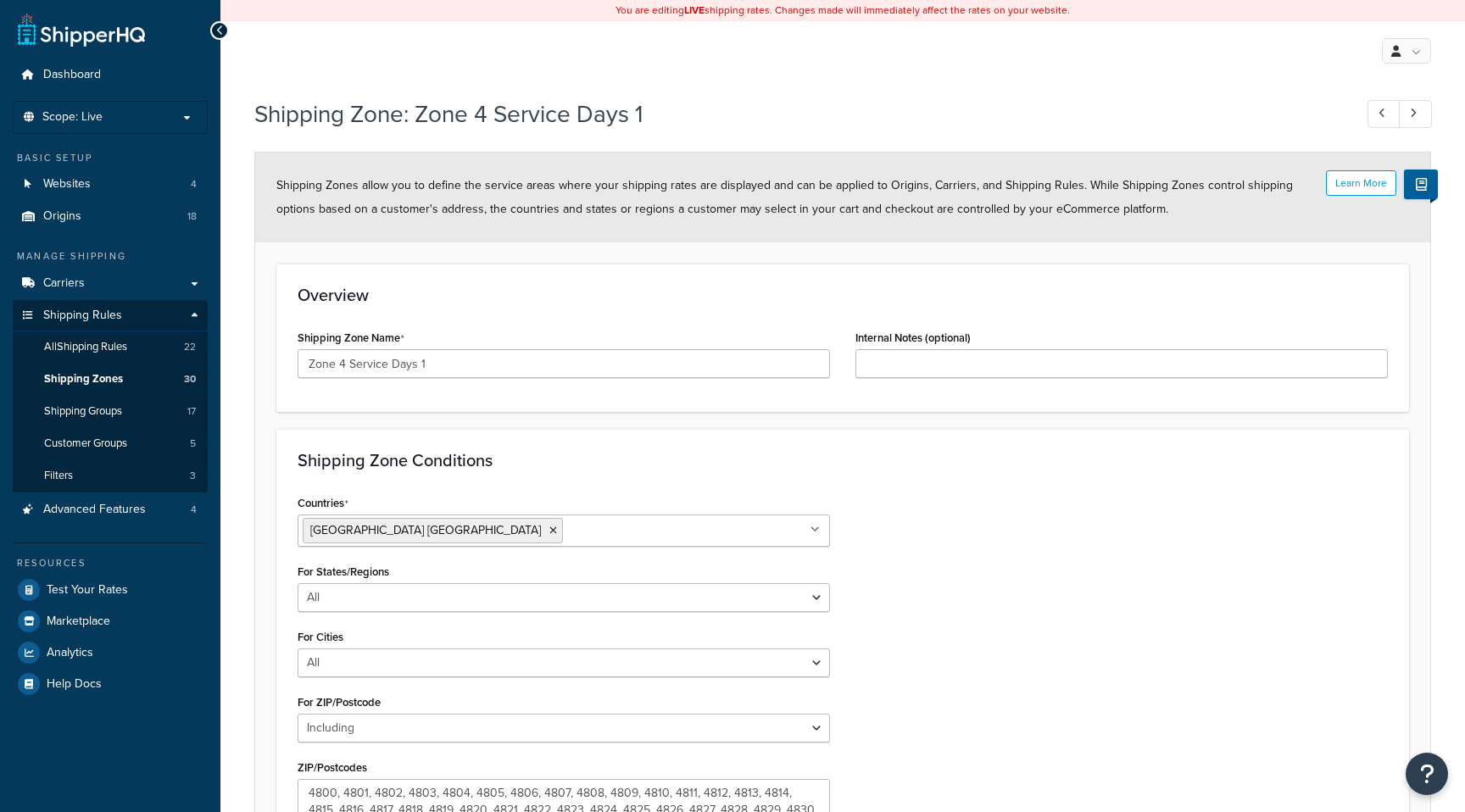
select select "including"
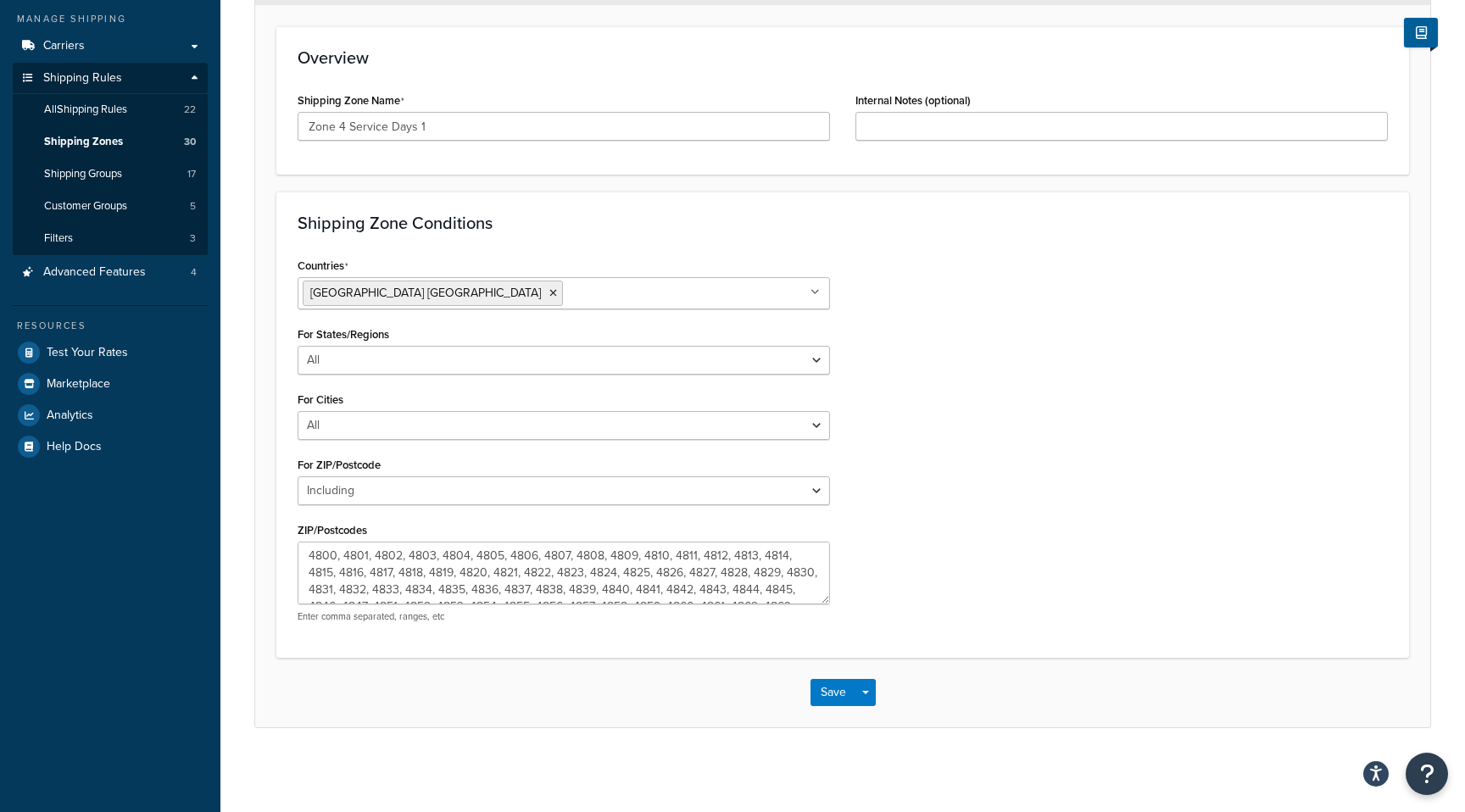
click at [588, 608] on div "4800, 4801, 4802, 4803, 4804, 4805, 4806, 4807, 4808, 4809, 4810, 4811, 4812, 4…" at bounding box center [564, 582] width 533 height 82
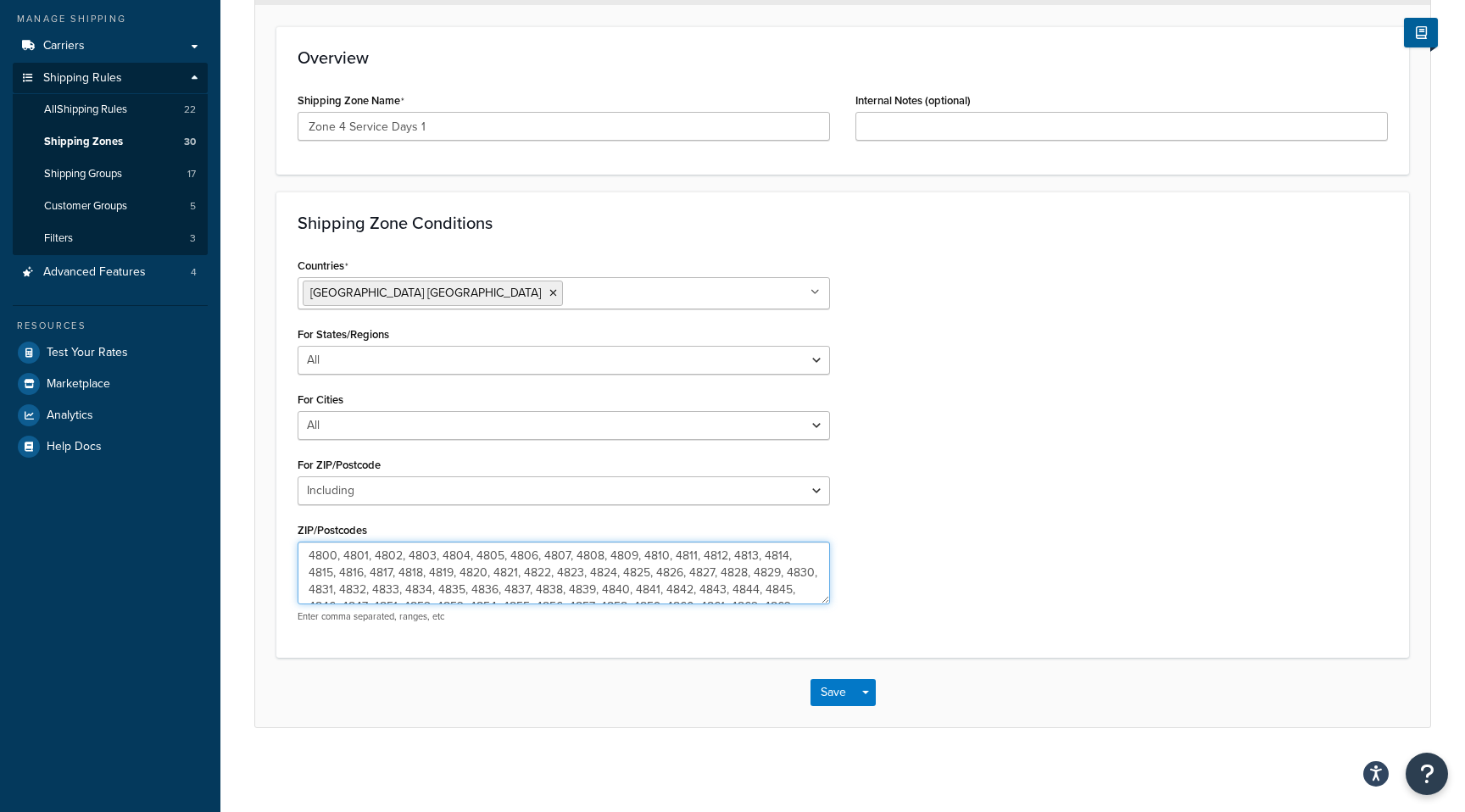
click at [588, 578] on textarea "4800, 4801, 4802, 4803, 4804, 4805, 4806, 4807, 4808, 4809, 4810, 4811, 4812, 4…" at bounding box center [564, 573] width 533 height 63
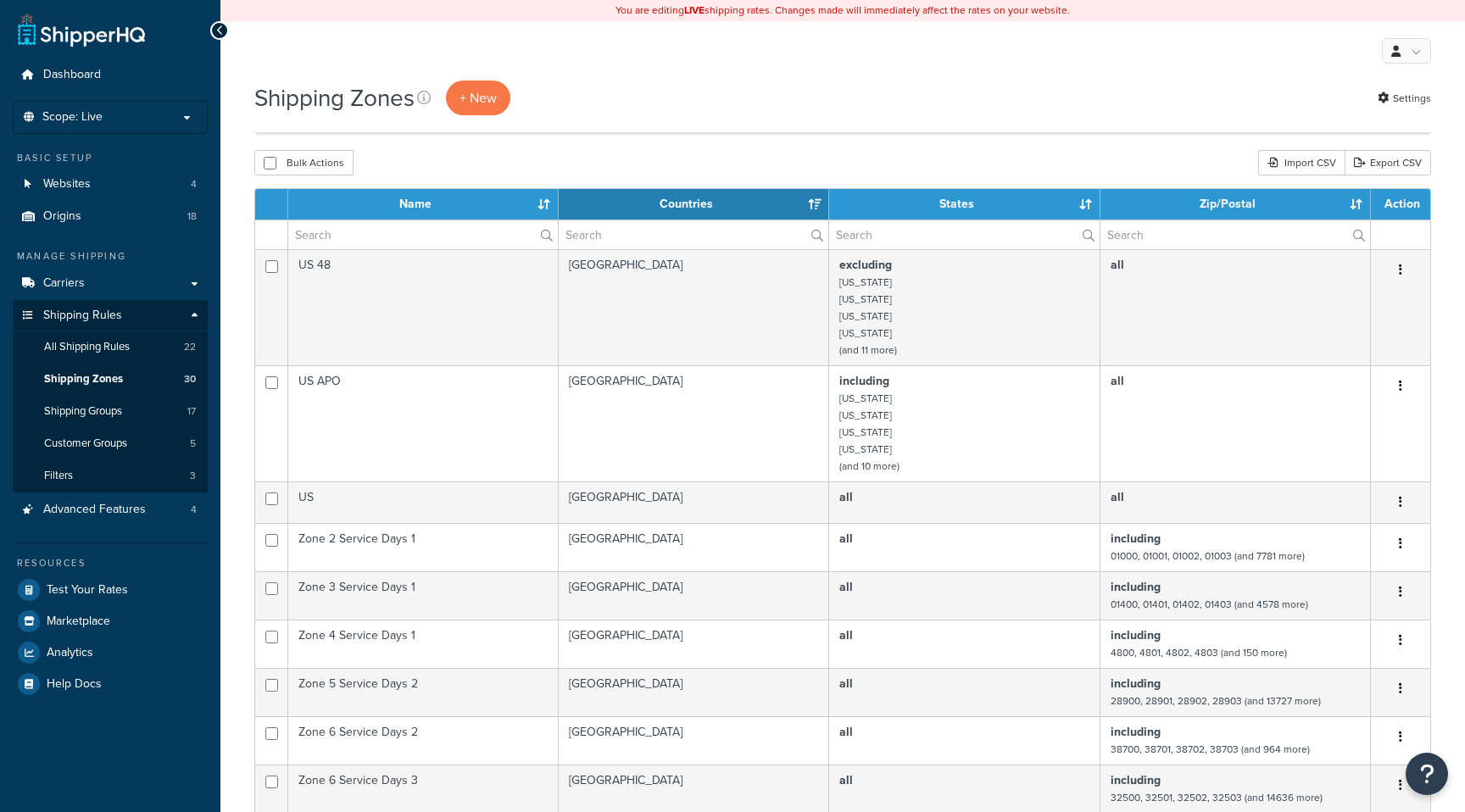
select select "15"
click at [1380, 169] on link "Export CSV" at bounding box center [1387, 162] width 86 height 25
click at [103, 350] on span "All Shipping Rules" at bounding box center [86, 346] width 85 height 14
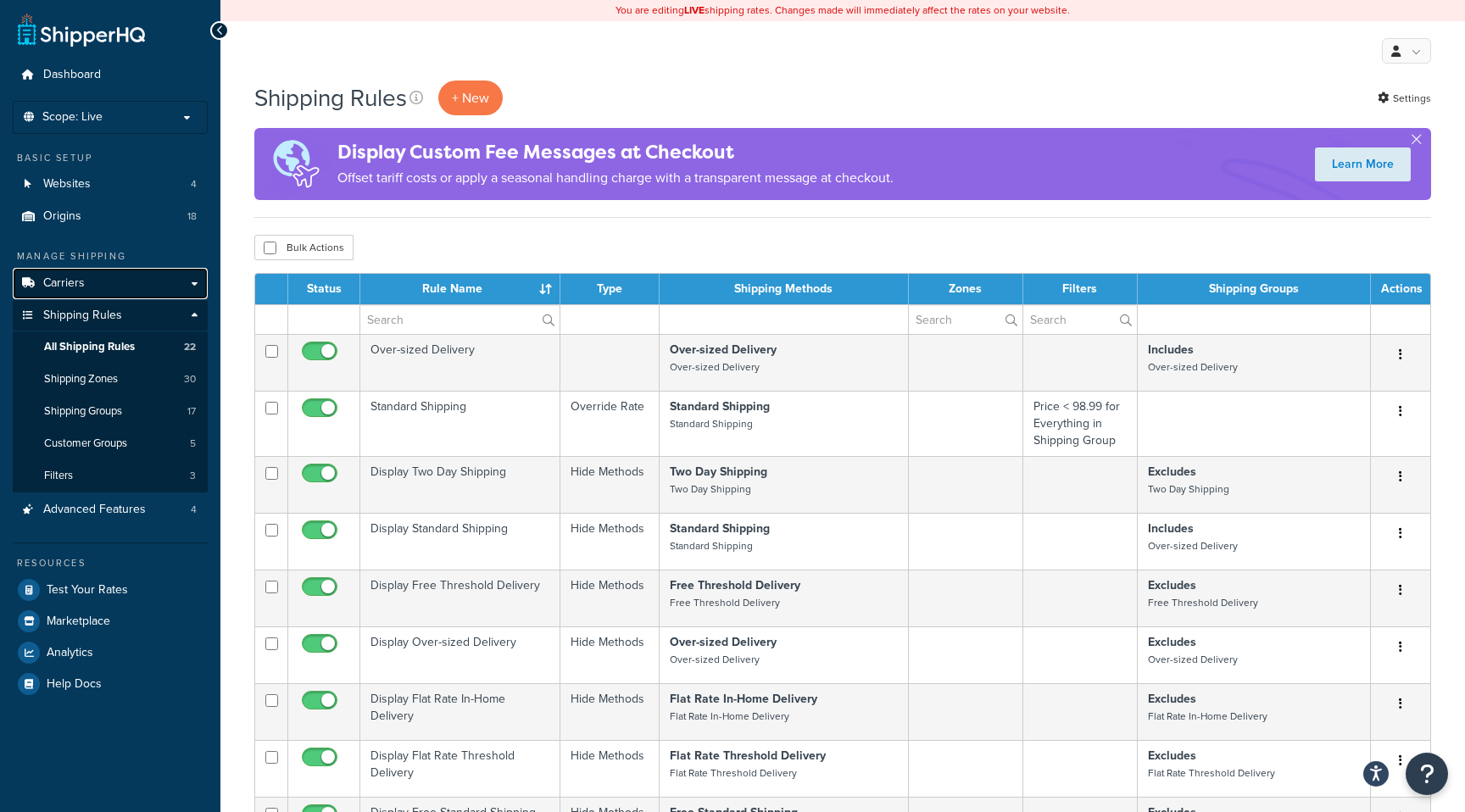
click at [65, 282] on span "Carriers" at bounding box center [64, 283] width 41 height 14
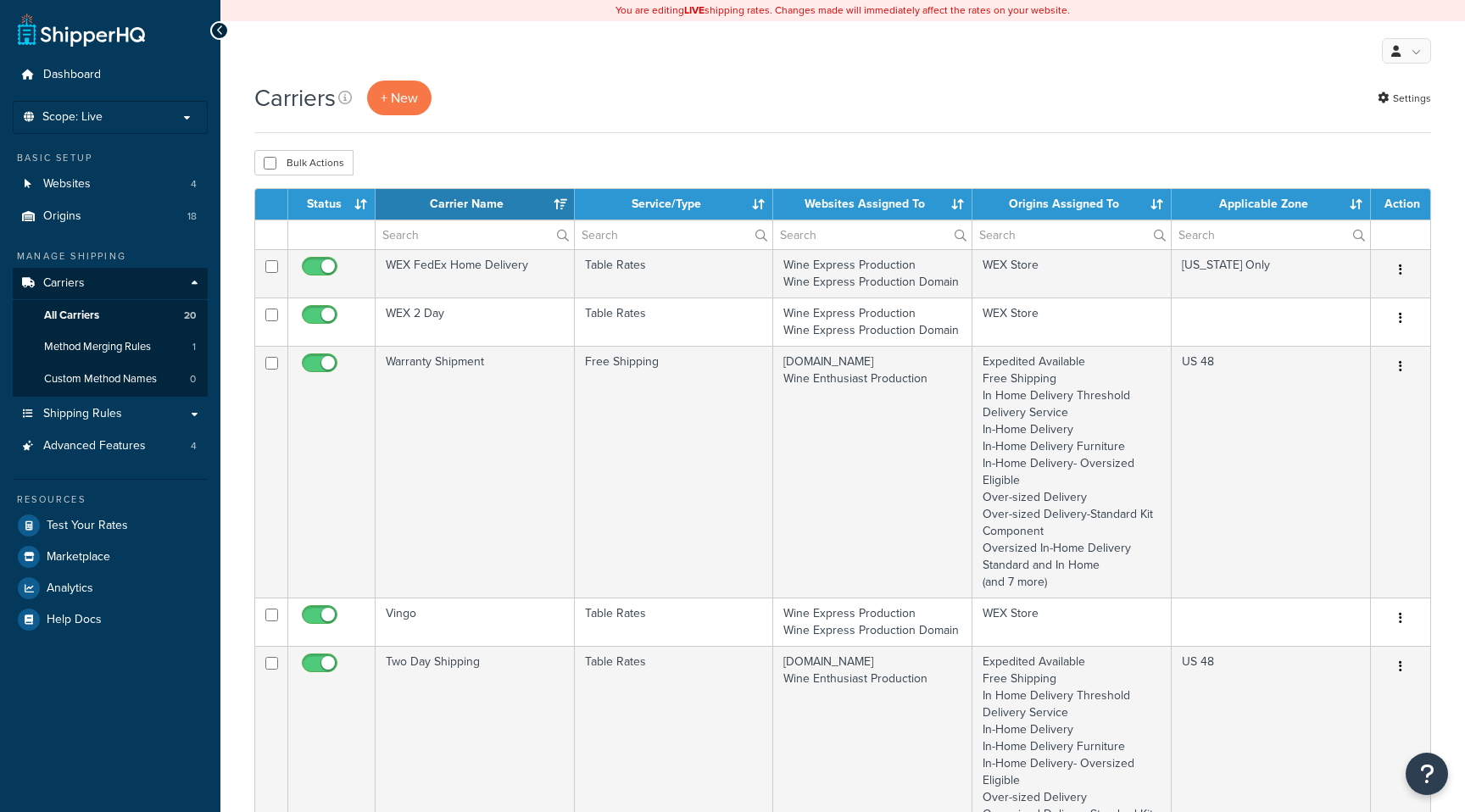
select select "15"
click at [461, 233] on input "text" at bounding box center [474, 234] width 198 height 29
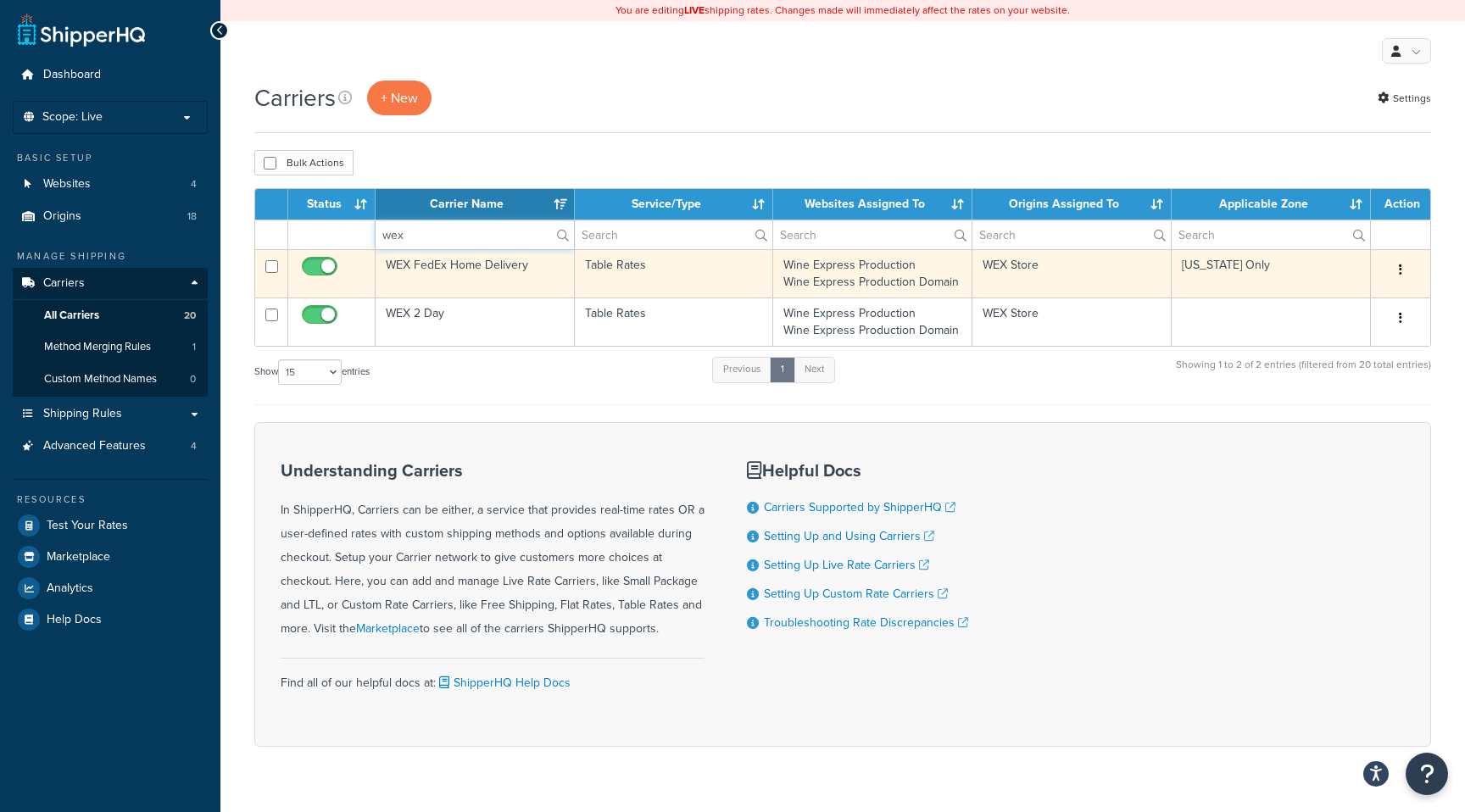
type input "wex"
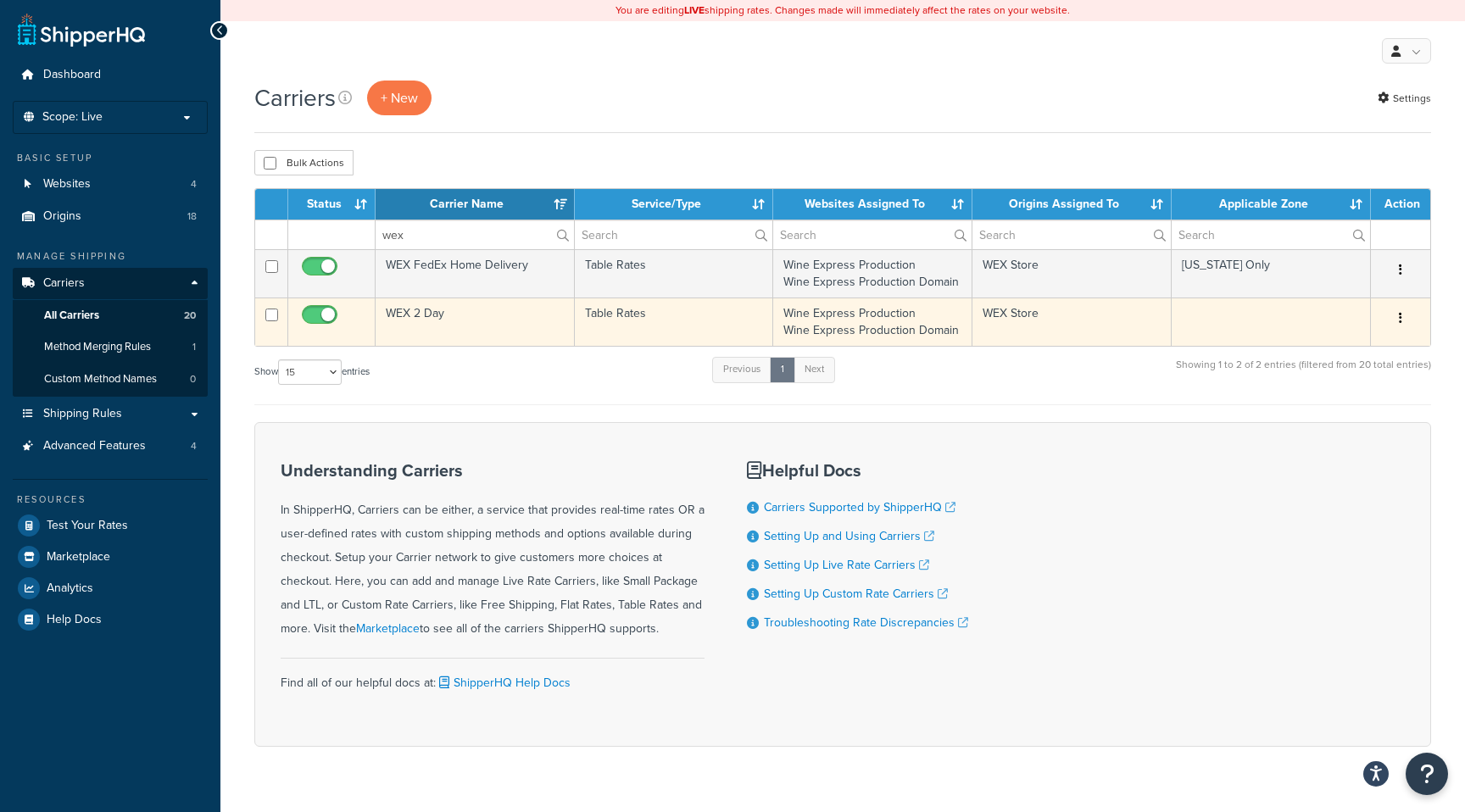
click at [1205, 322] on td at bounding box center [1271, 322] width 199 height 49
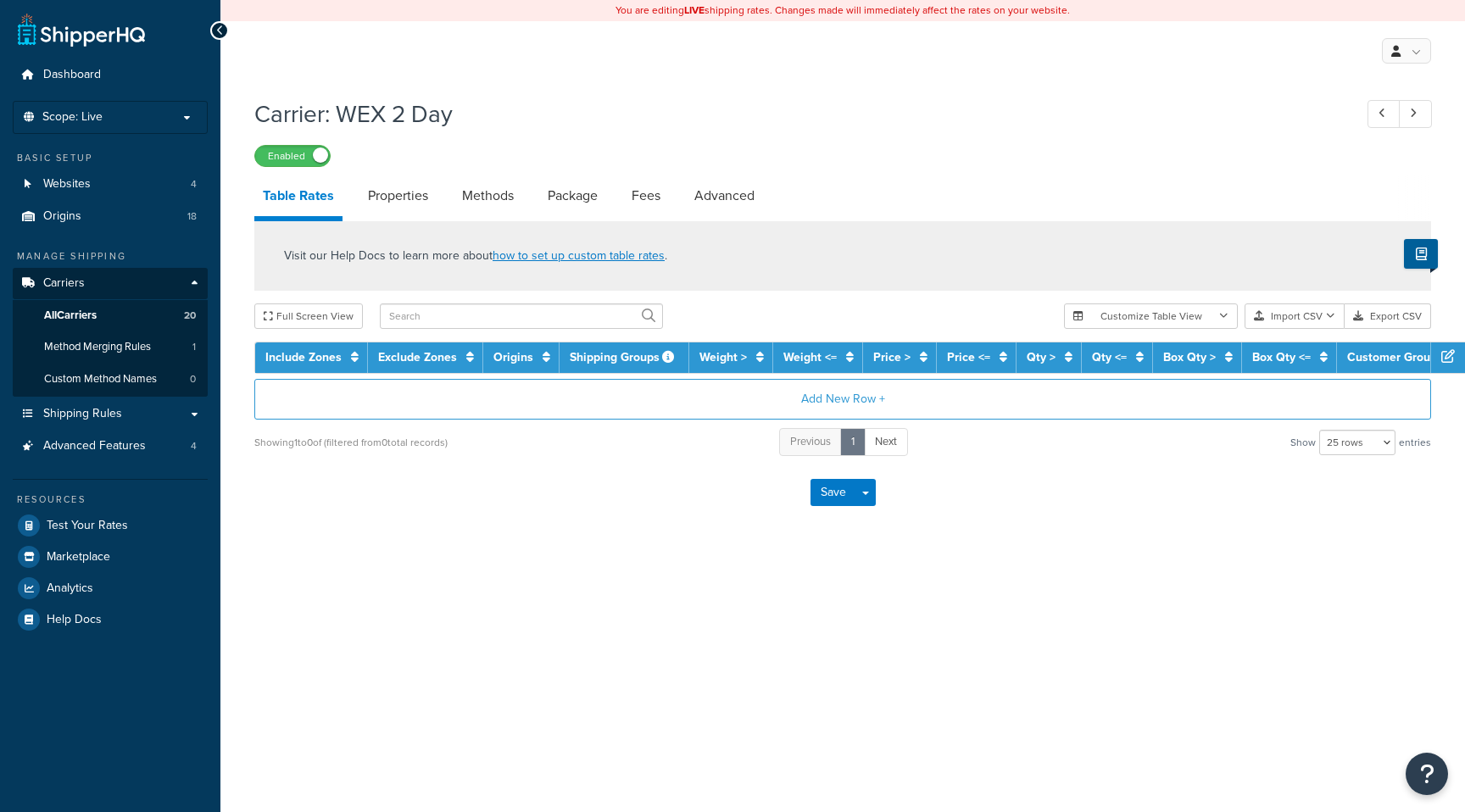
select select "25"
click at [1205, 322] on button "Customize Table View" at bounding box center [1150, 316] width 174 height 25
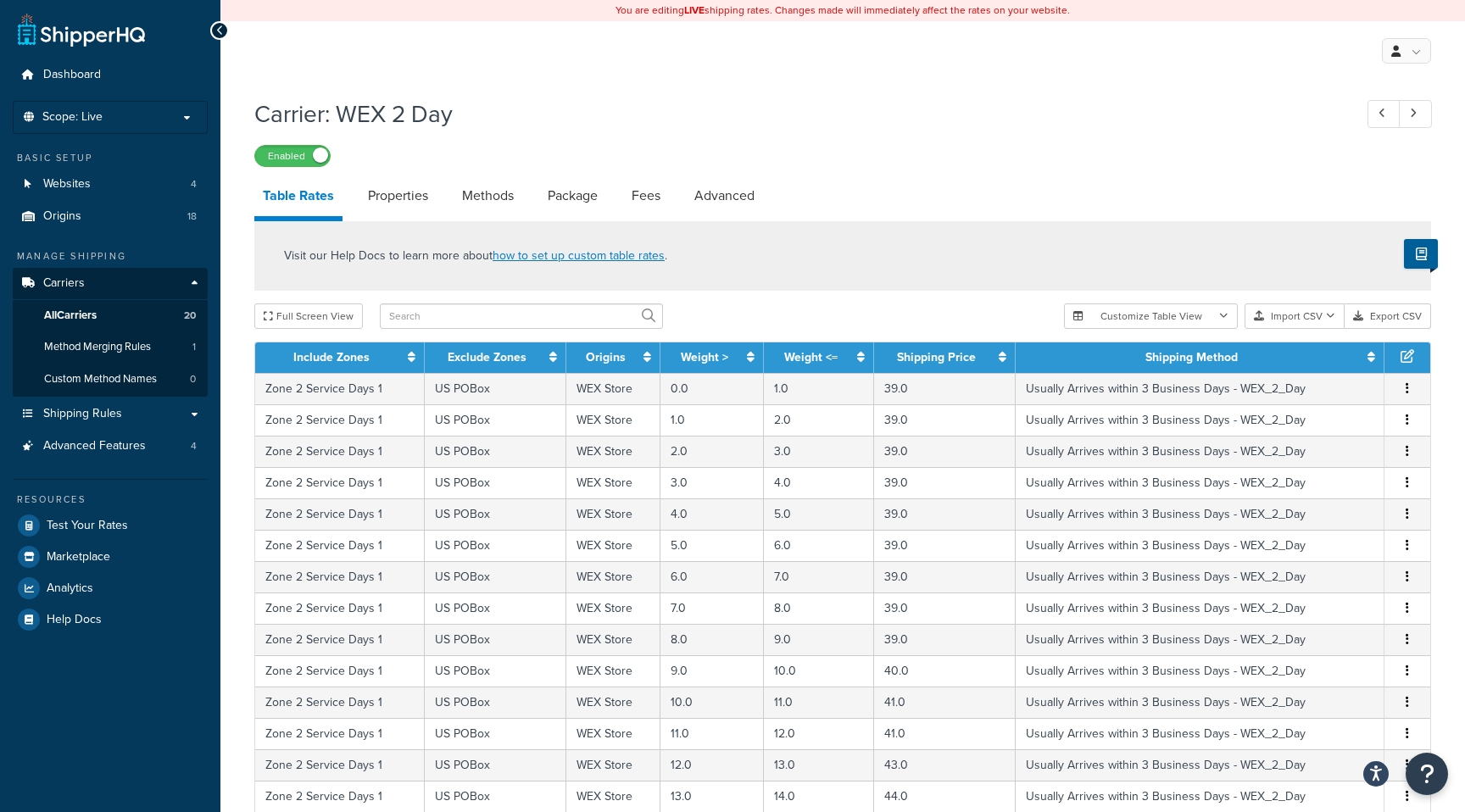
click at [1176, 242] on div "Visit our Help Docs to learn more about how to set up custom table rates ." at bounding box center [842, 256] width 1177 height 69
click at [1385, 316] on button "Export CSV" at bounding box center [1387, 316] width 86 height 25
click at [99, 315] on link "All Carriers 20" at bounding box center [111, 315] width 195 height 31
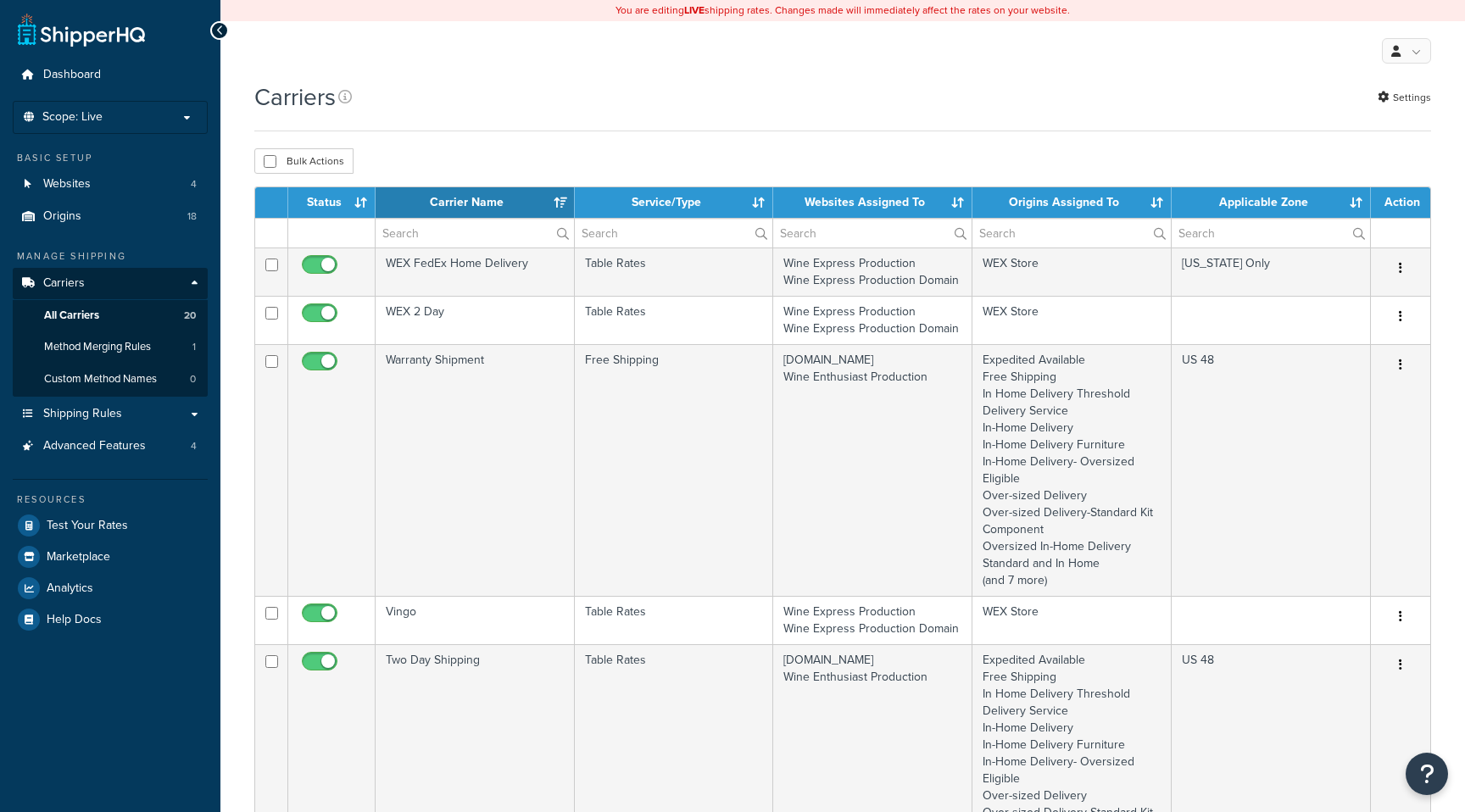
select select "15"
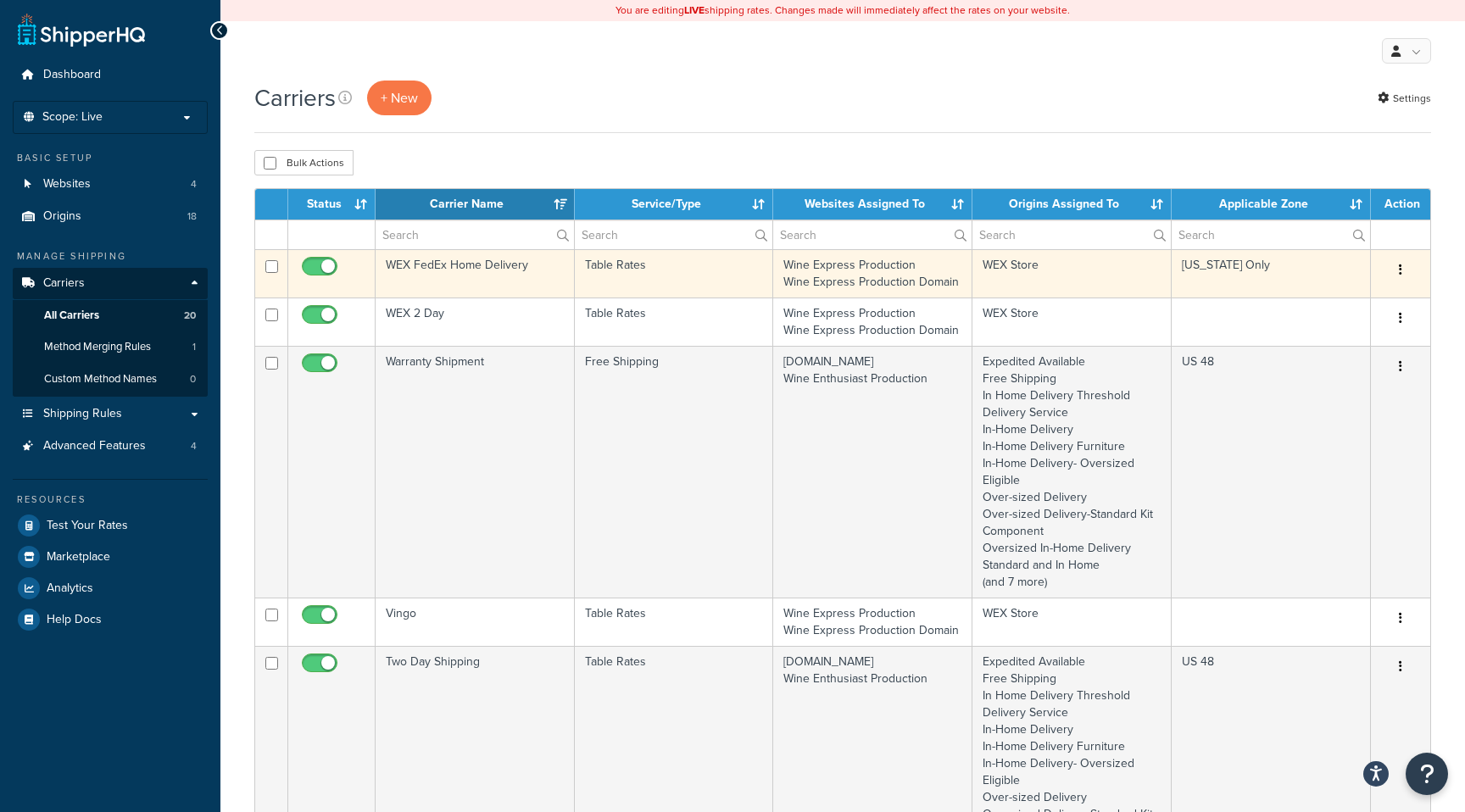
click at [674, 284] on td "Table Rates" at bounding box center [674, 274] width 199 height 49
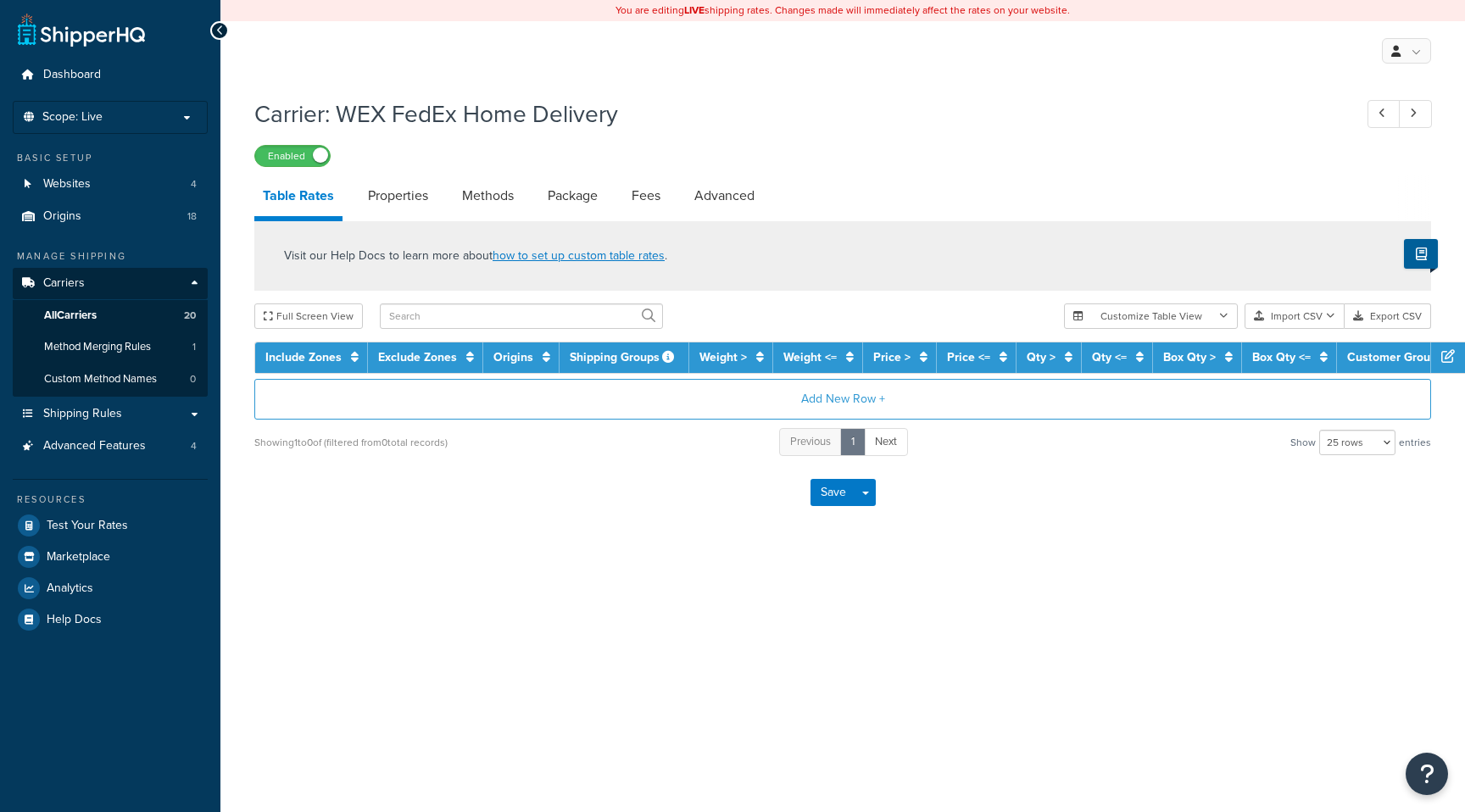
select select "25"
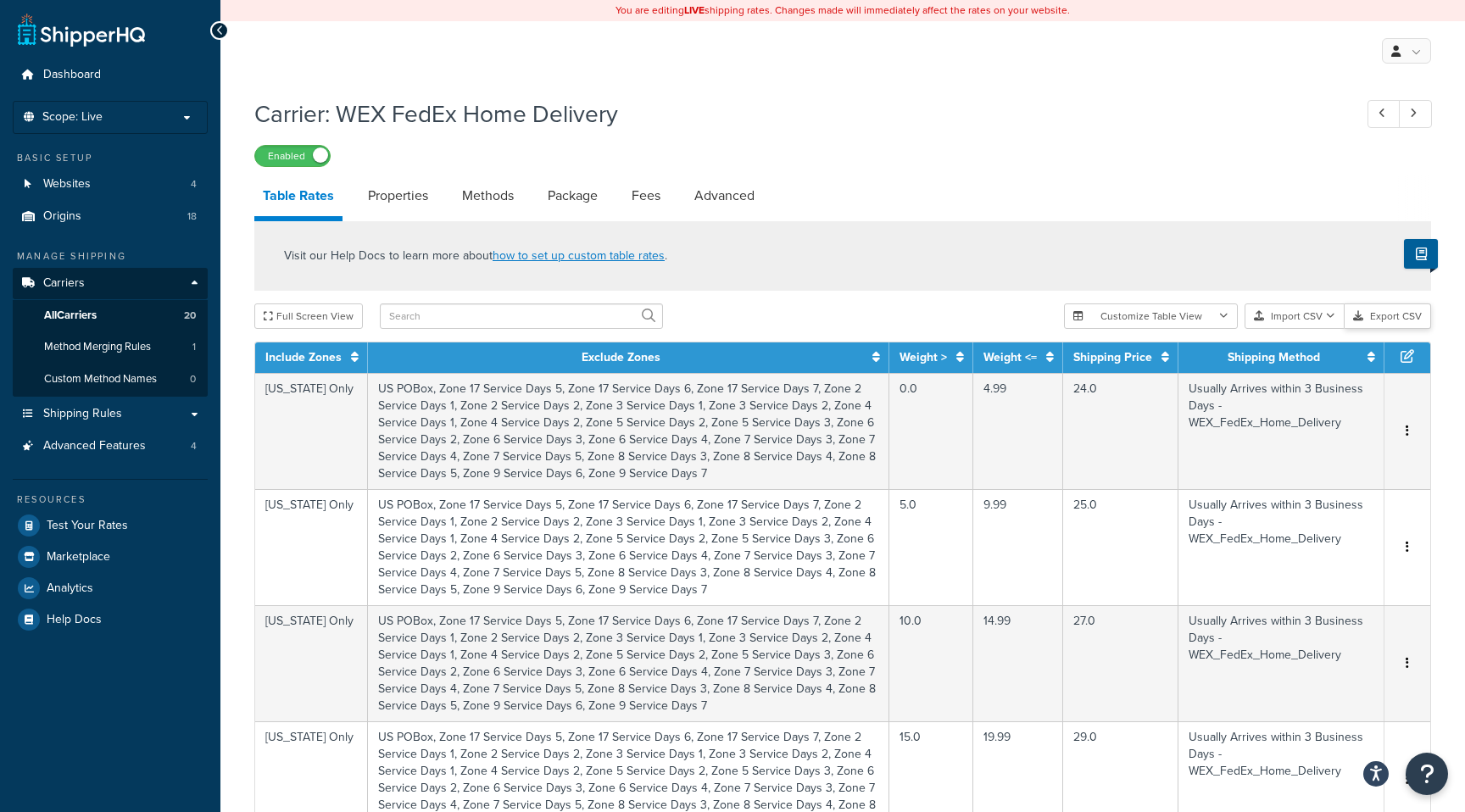
click at [1378, 321] on button "Export CSV" at bounding box center [1387, 316] width 86 height 25
click at [401, 209] on link "Properties" at bounding box center [398, 195] width 77 height 40
select select "HIGHEST"
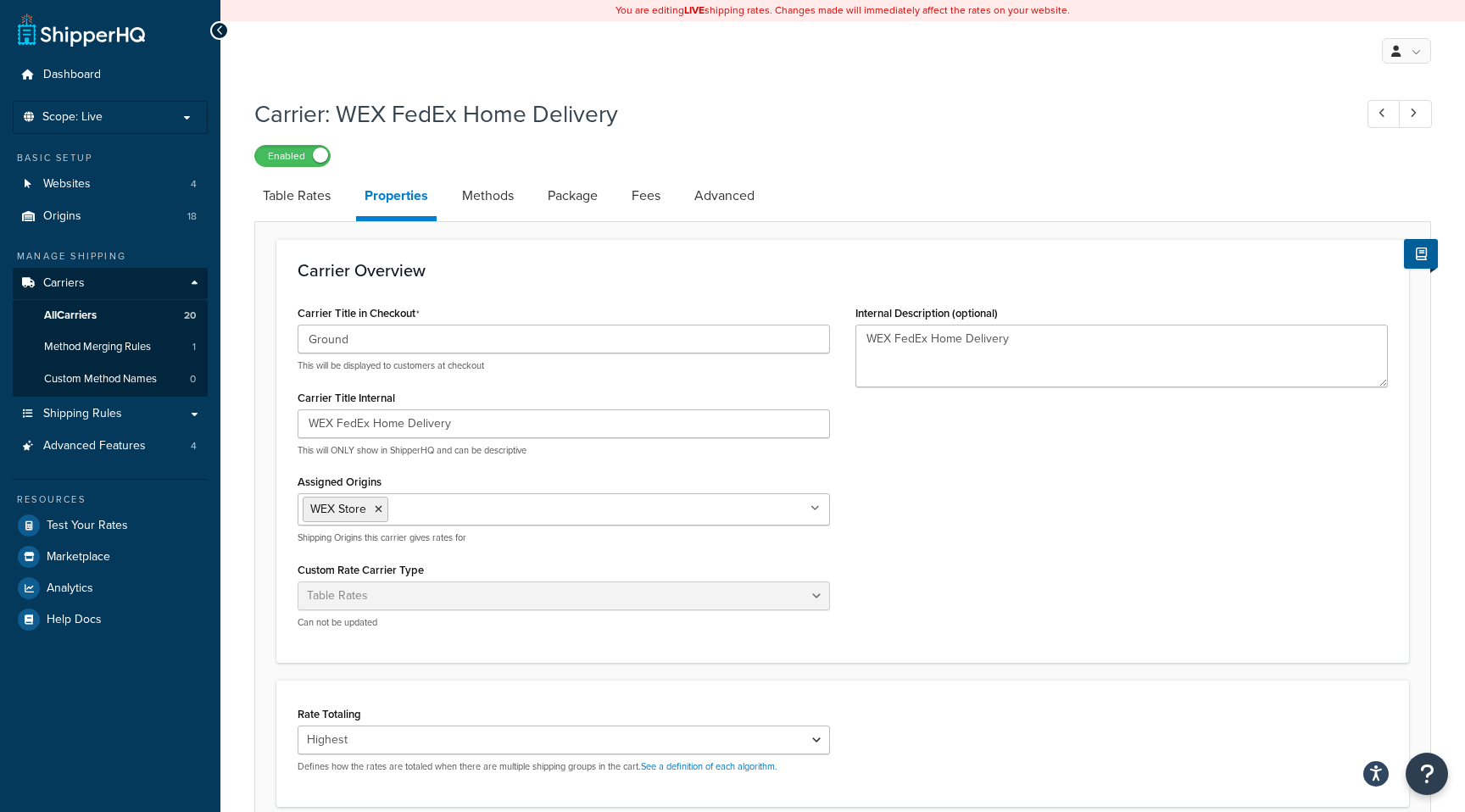
select select "25"
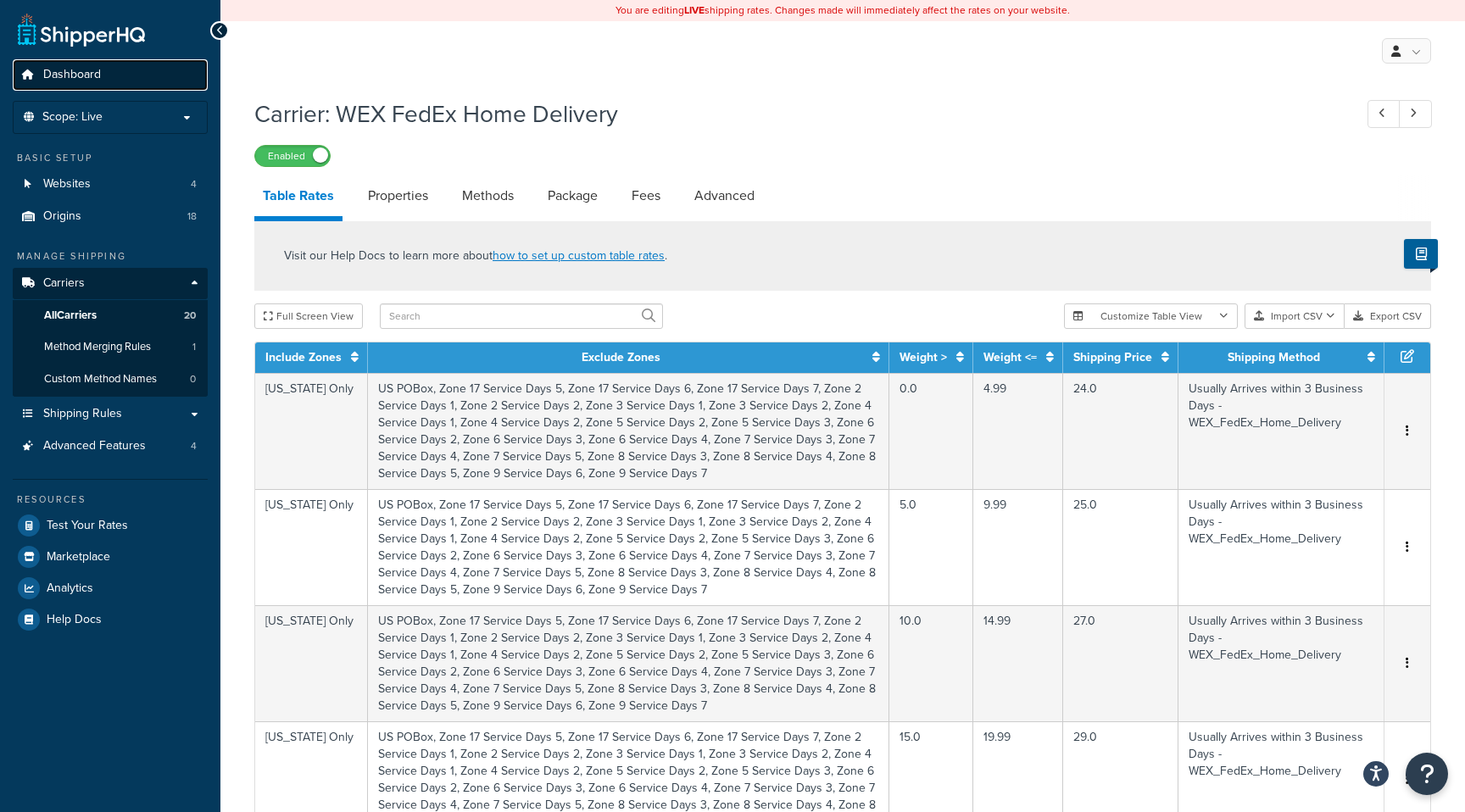
click at [38, 75] on link "Dashboard" at bounding box center [111, 74] width 195 height 31
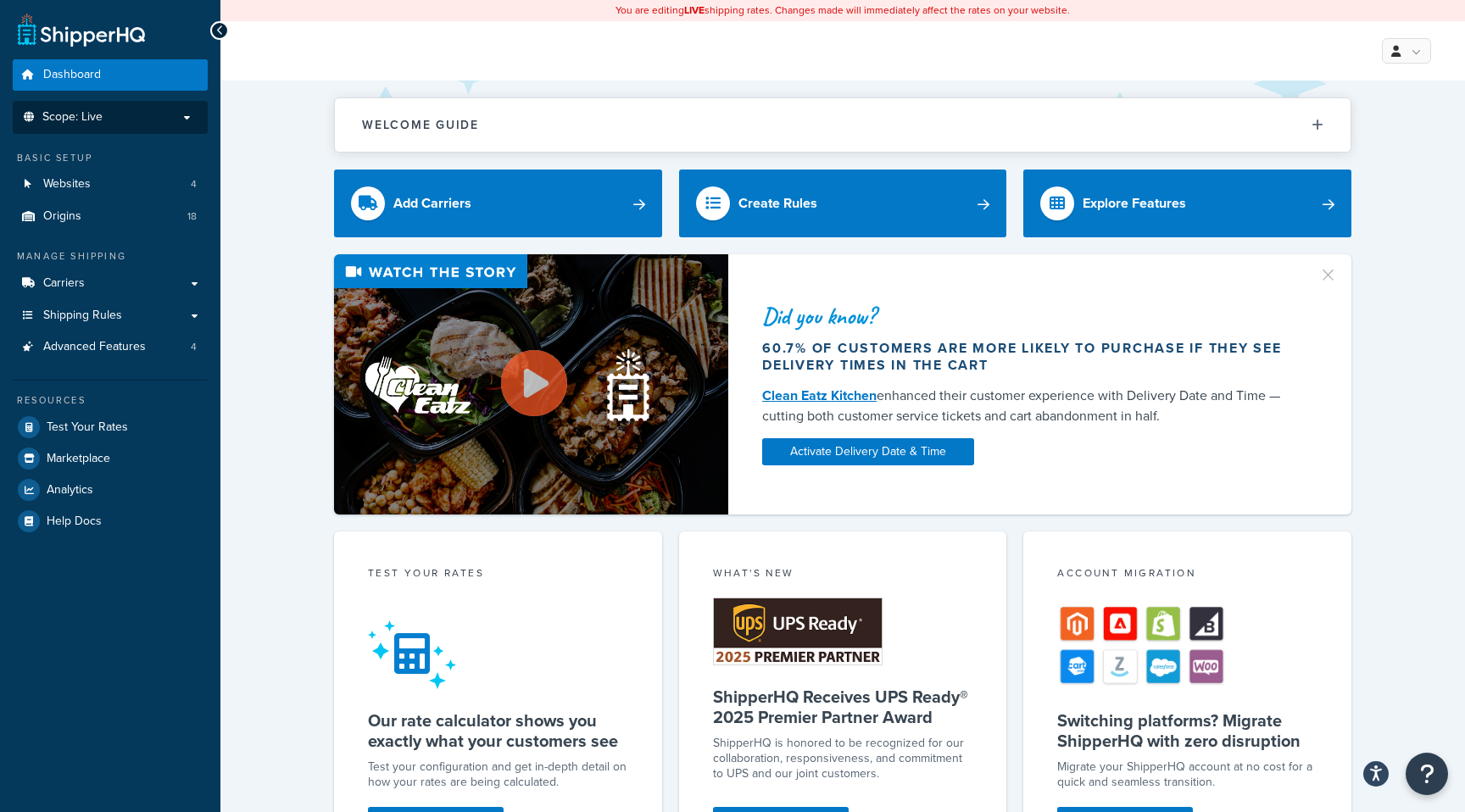
click at [192, 122] on p "Scope: Live" at bounding box center [111, 116] width 180 height 14
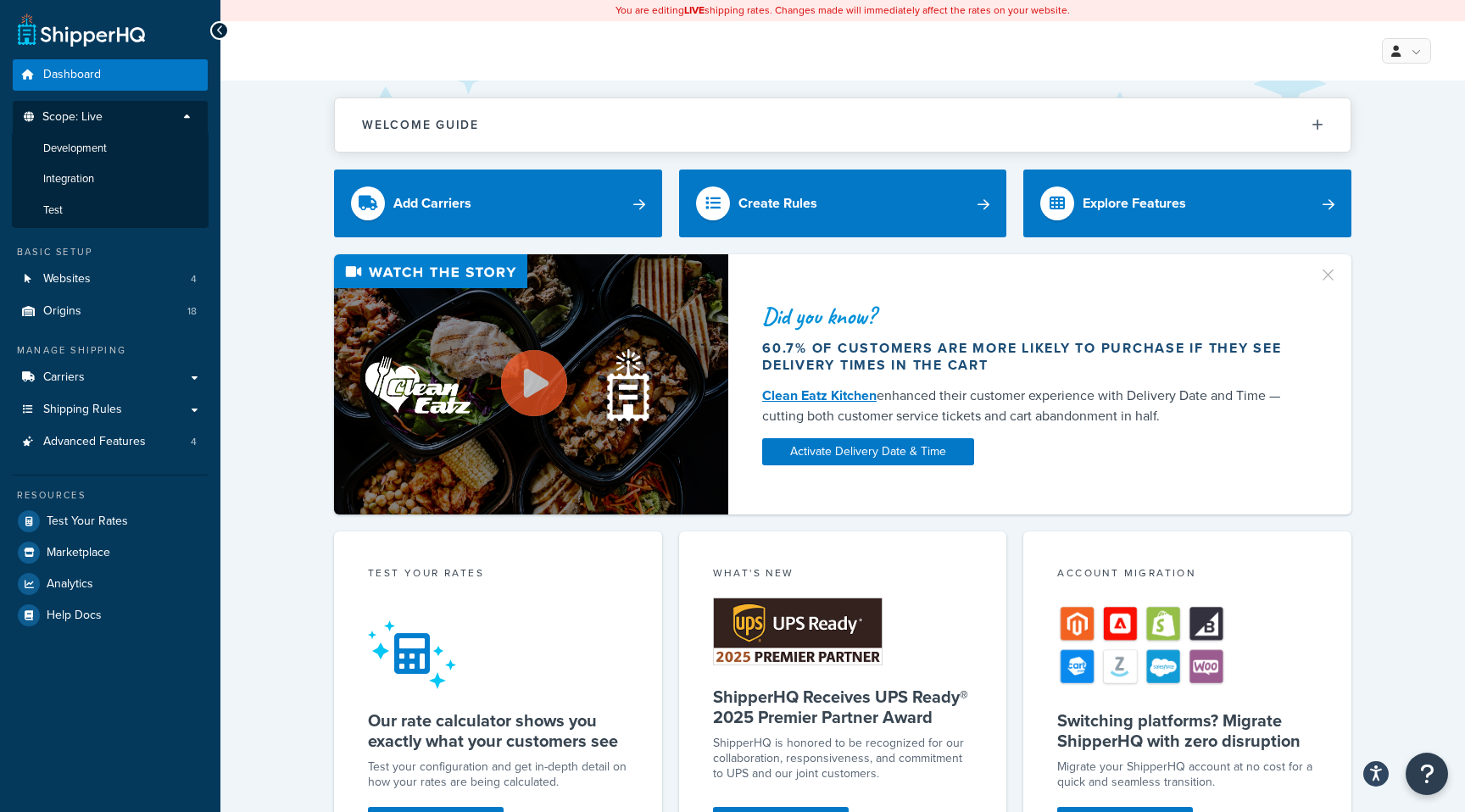
click at [178, 116] on p "Scope: Live" at bounding box center [111, 121] width 180 height 23
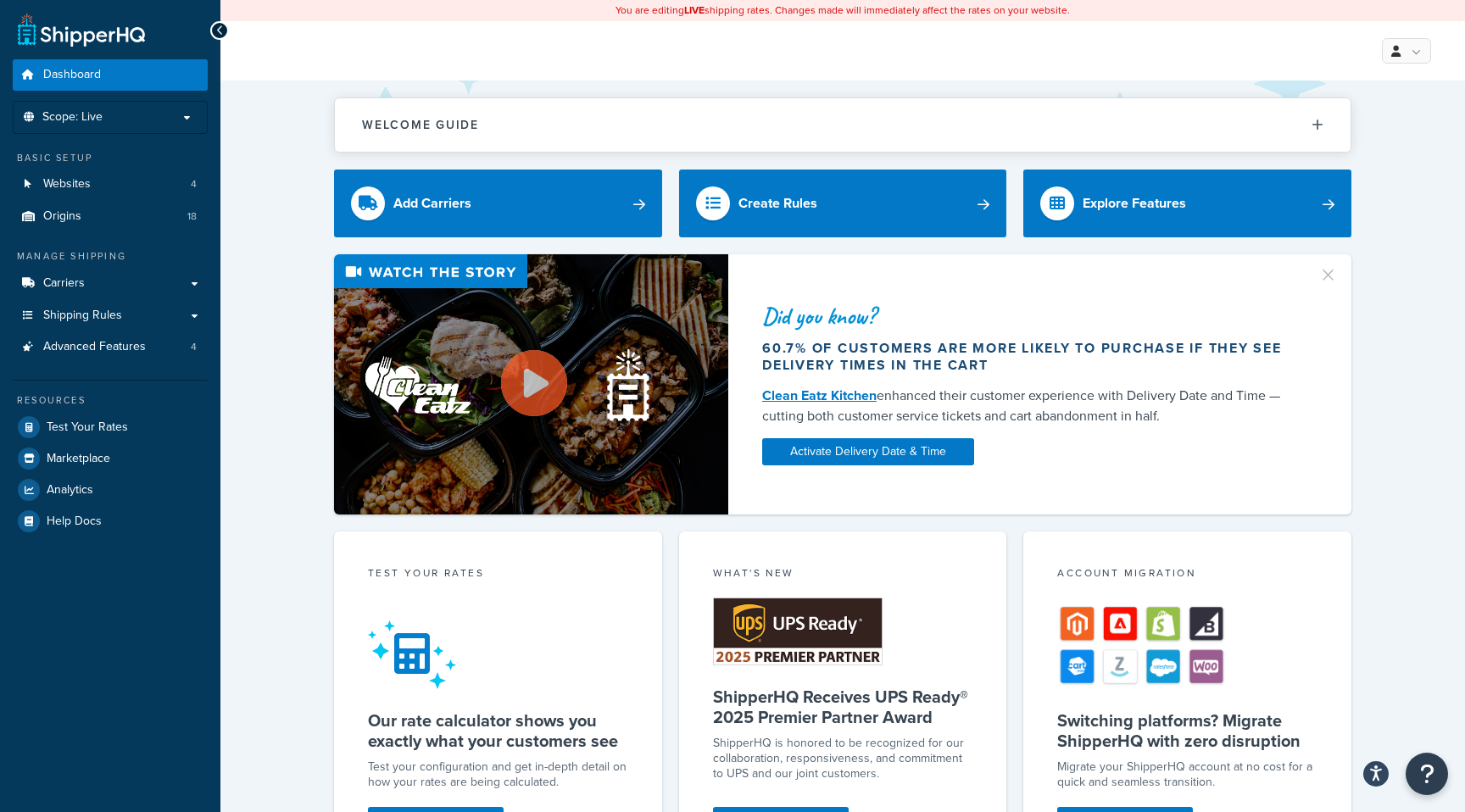
click at [232, 118] on div "Welcome Guide ShipperHQ: An Overview Carrier Setup Shipping Rules Overview Comm…" at bounding box center [842, 687] width 1245 height 1213
